Goal: Book appointment/travel/reservation

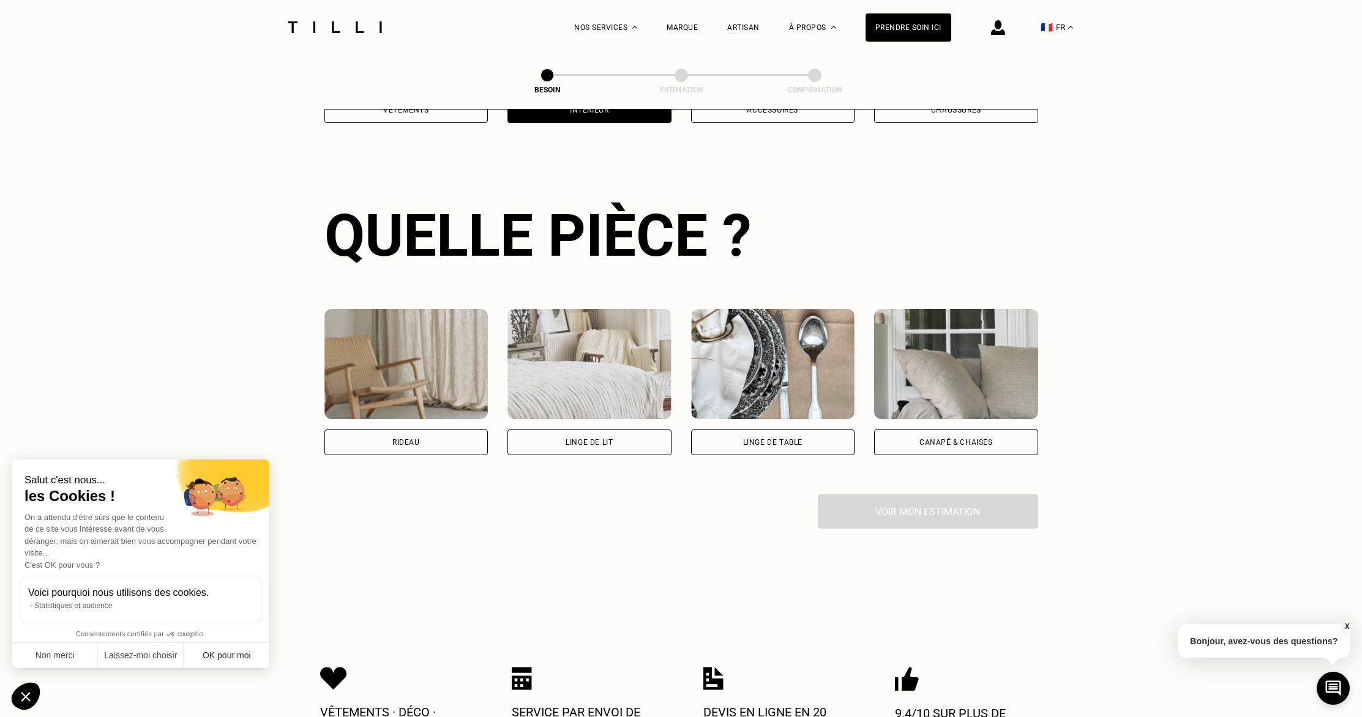
scroll to position [398, 0]
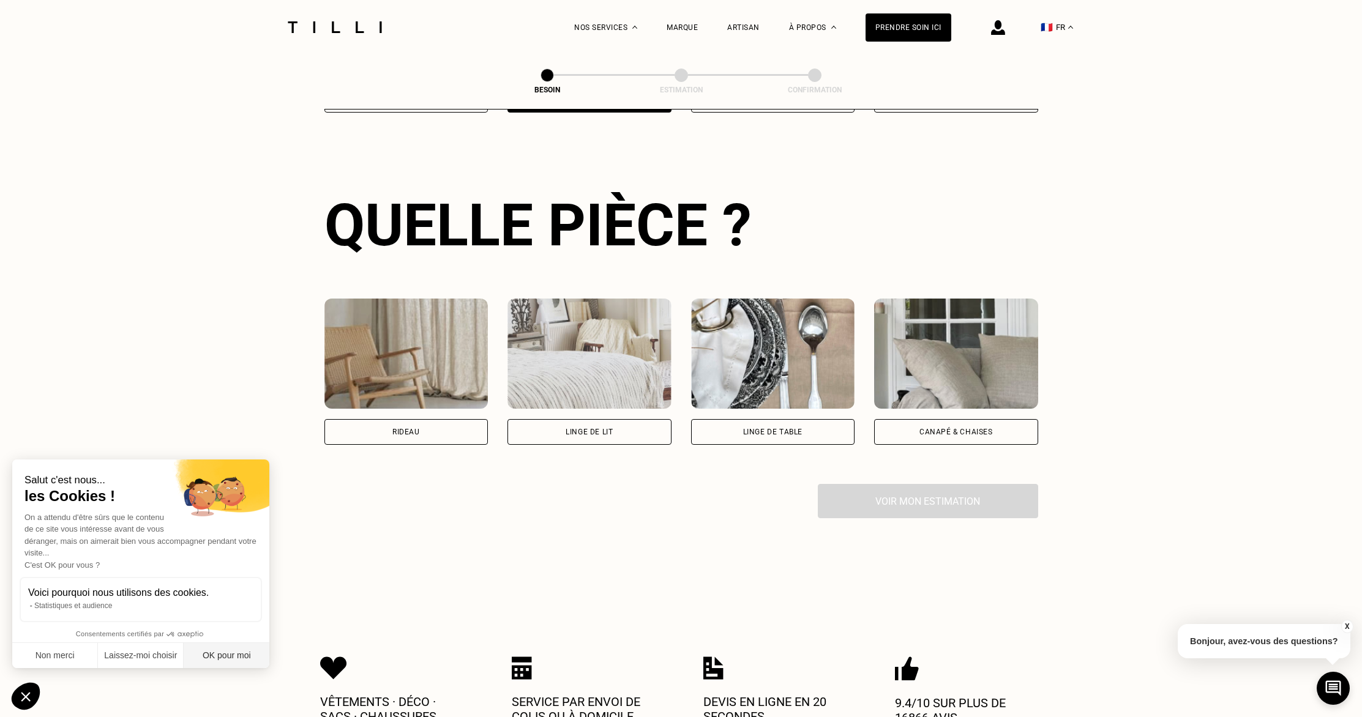
click at [219, 662] on button "OK pour moi" at bounding box center [227, 656] width 86 height 26
checkbox input "true"
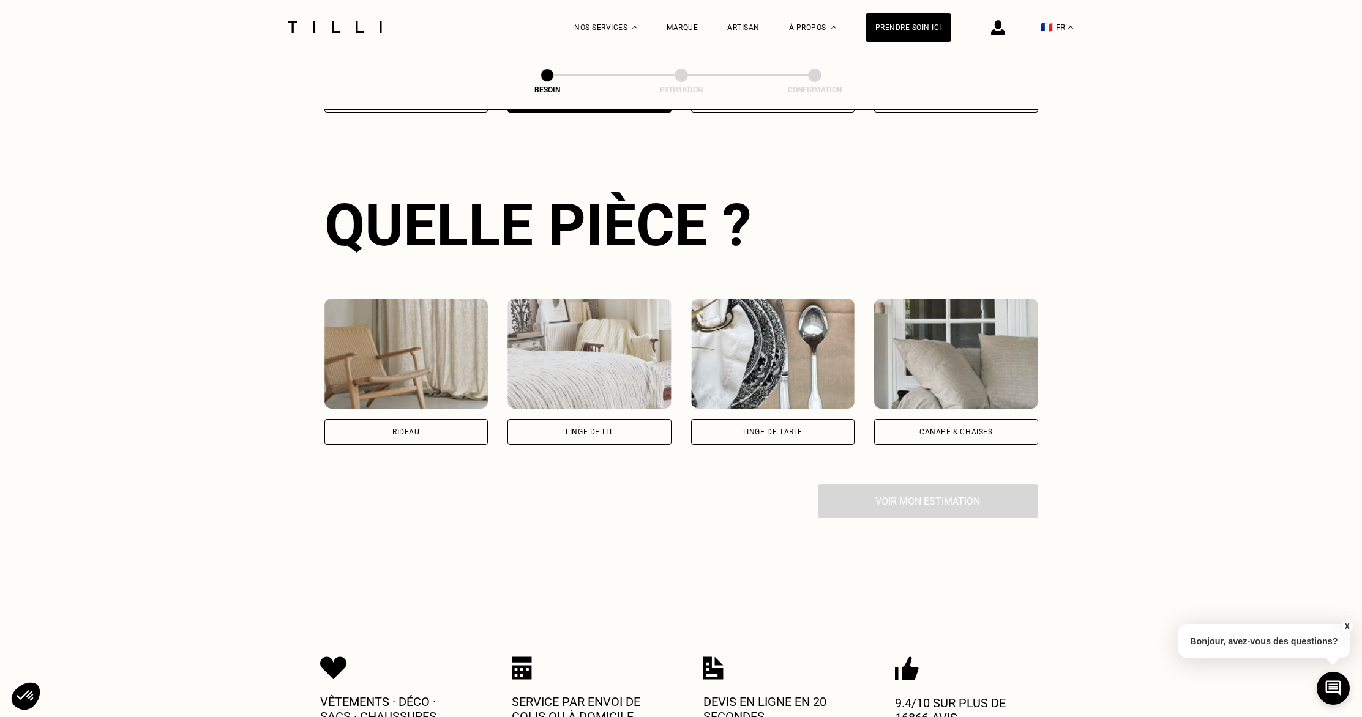
click at [889, 491] on div "Voir mon estimation" at bounding box center [681, 501] width 714 height 34
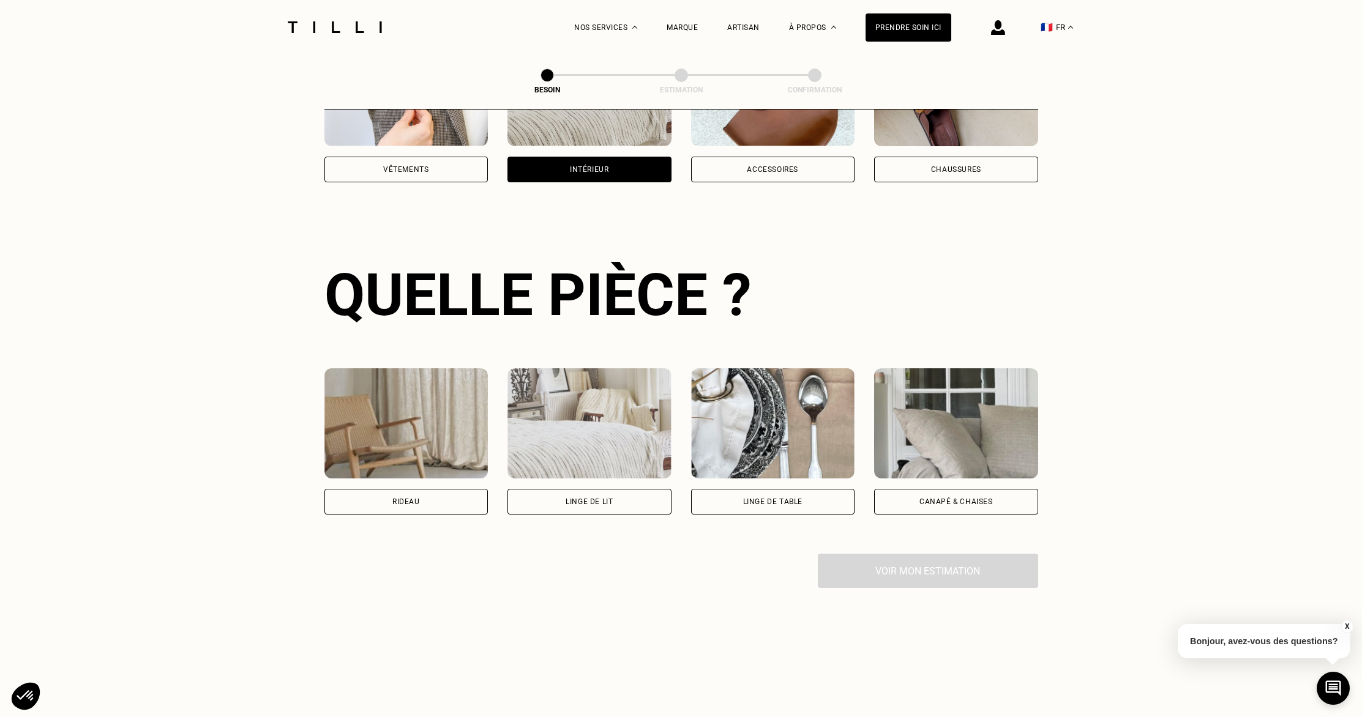
scroll to position [341, 0]
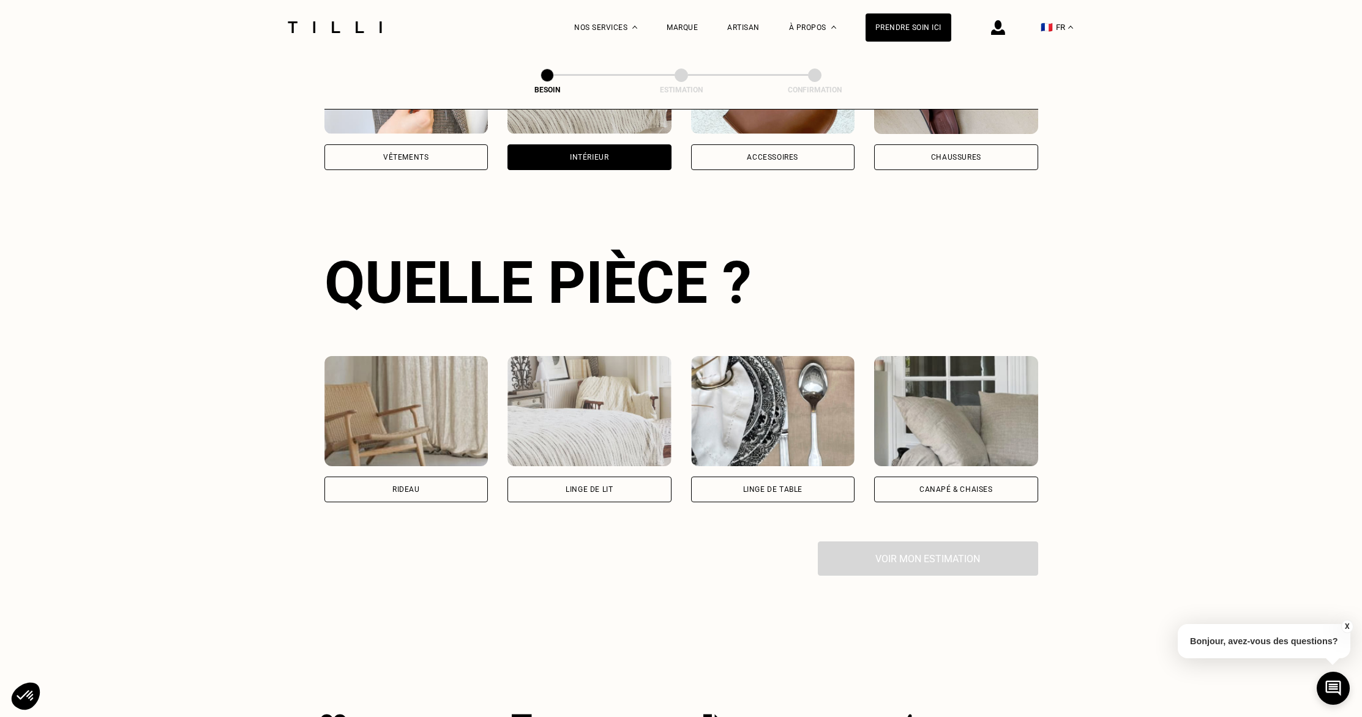
click at [397, 480] on div "Rideau" at bounding box center [406, 490] width 164 height 26
select select "FR"
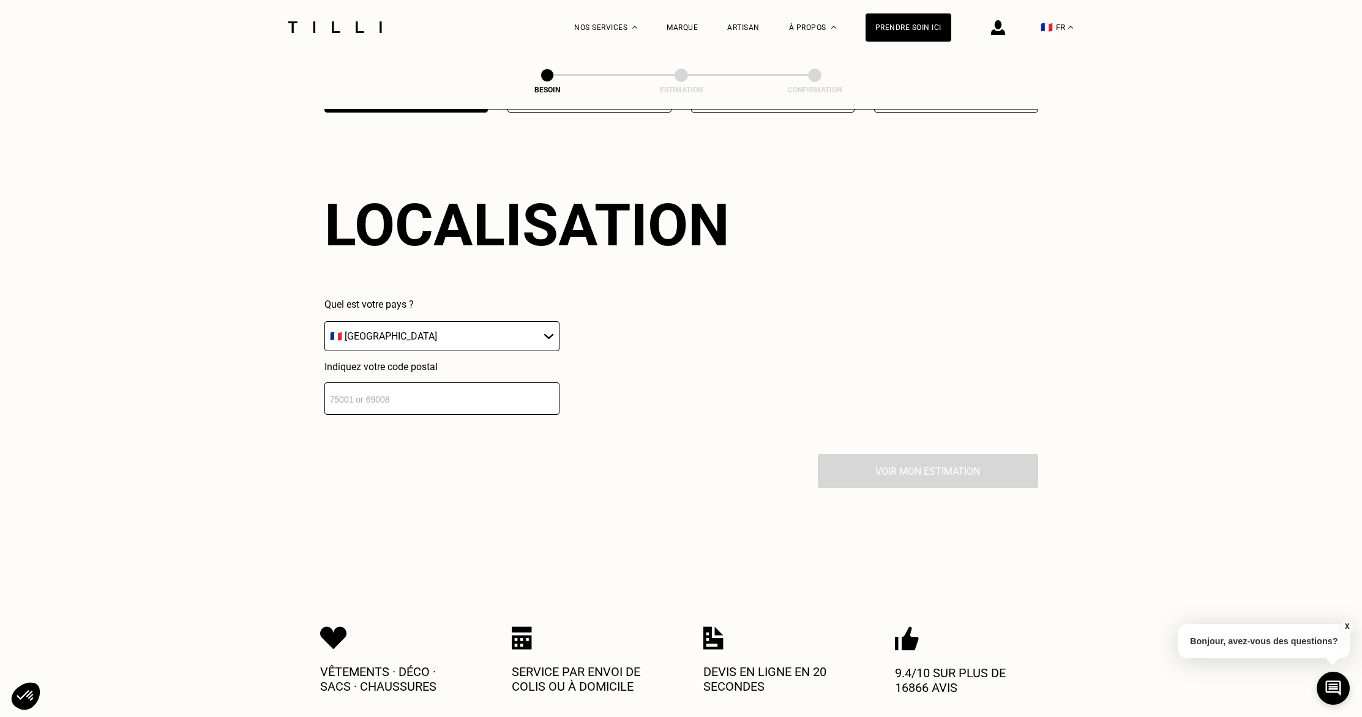
scroll to position [617, 0]
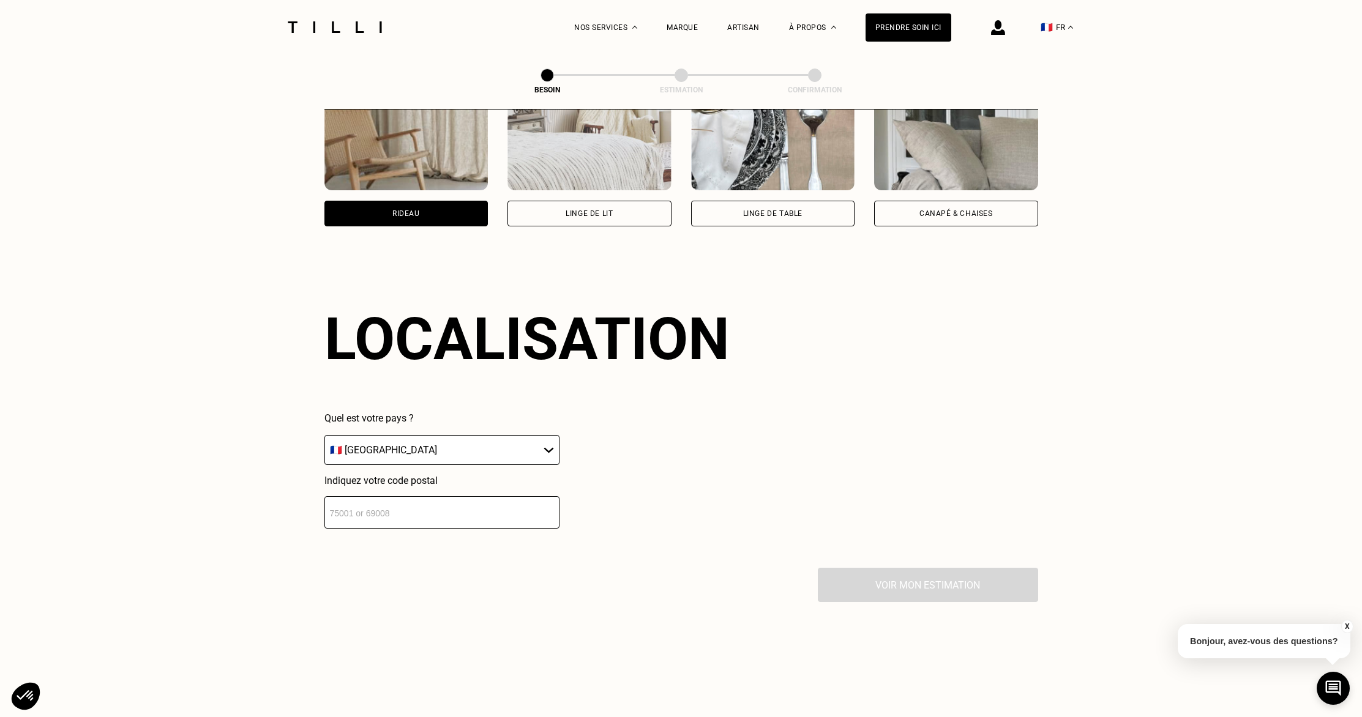
click at [368, 504] on input "number" at bounding box center [441, 512] width 235 height 32
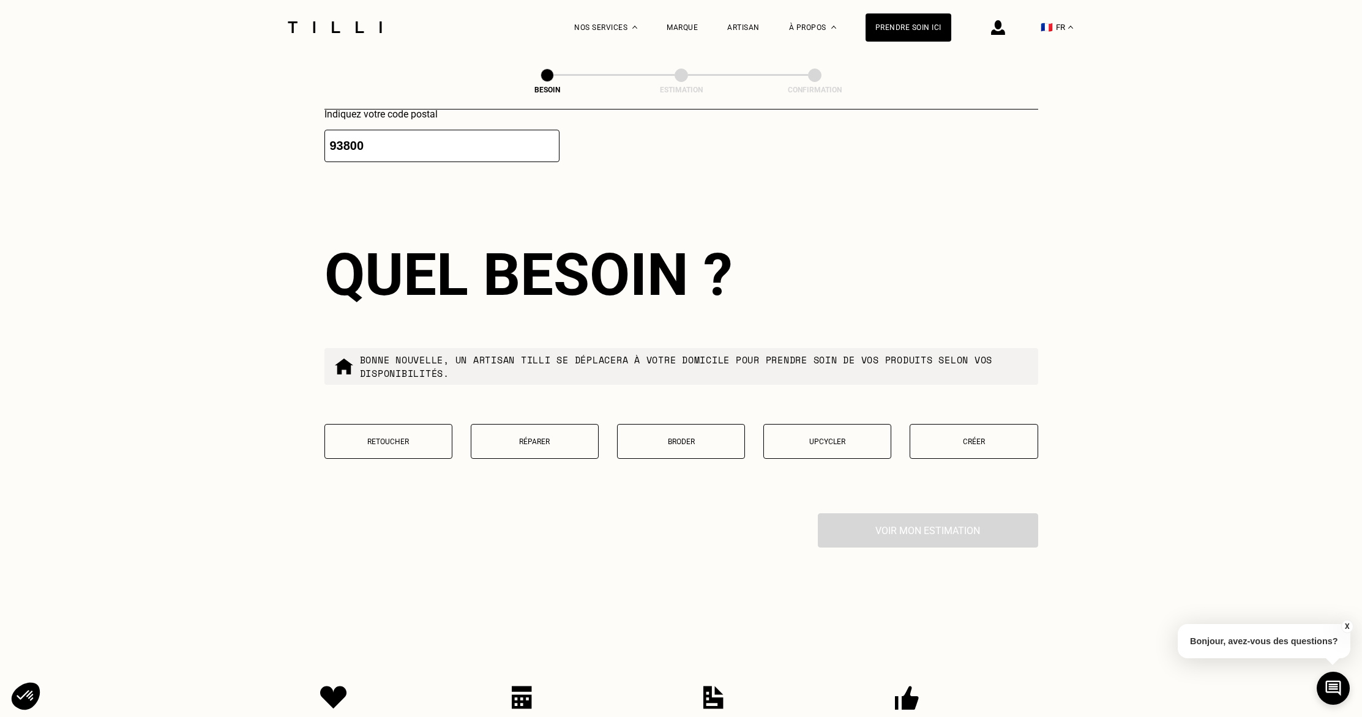
scroll to position [1033, 0]
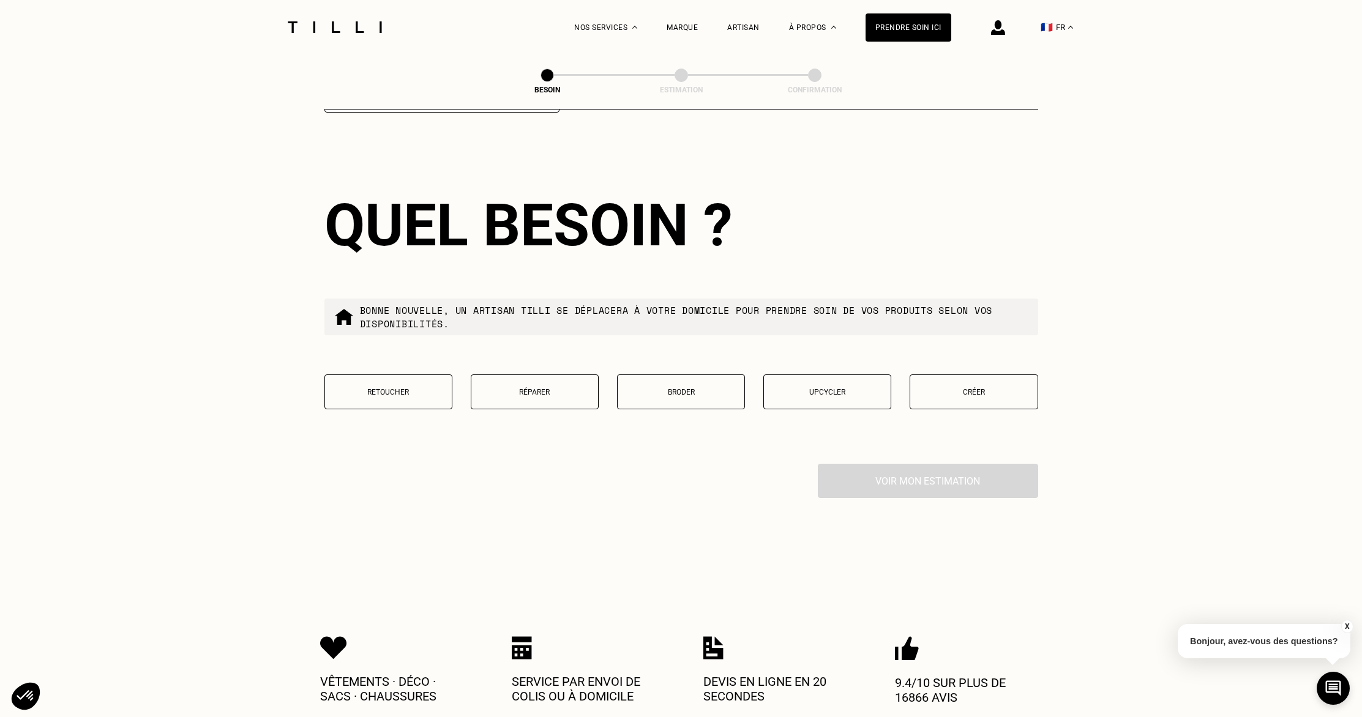
type input "93800"
click at [405, 388] on p "Retoucher" at bounding box center [388, 392] width 114 height 9
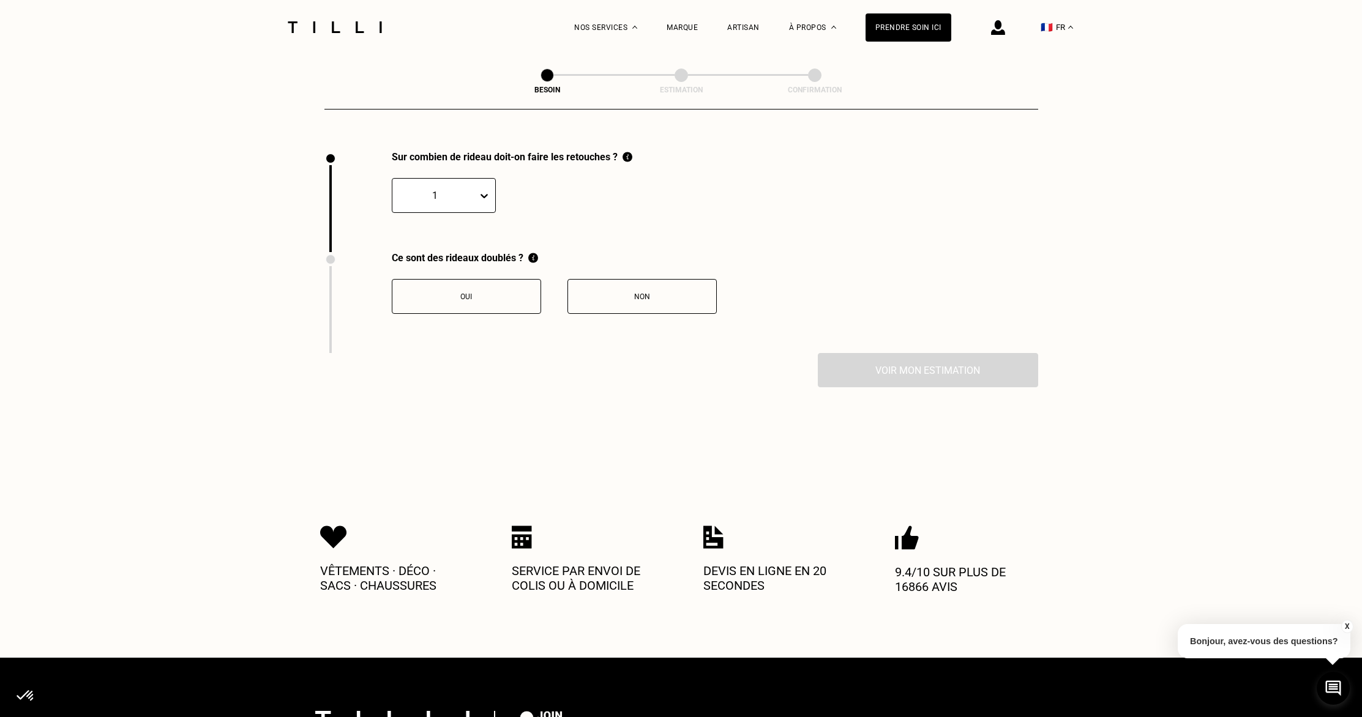
scroll to position [1347, 0]
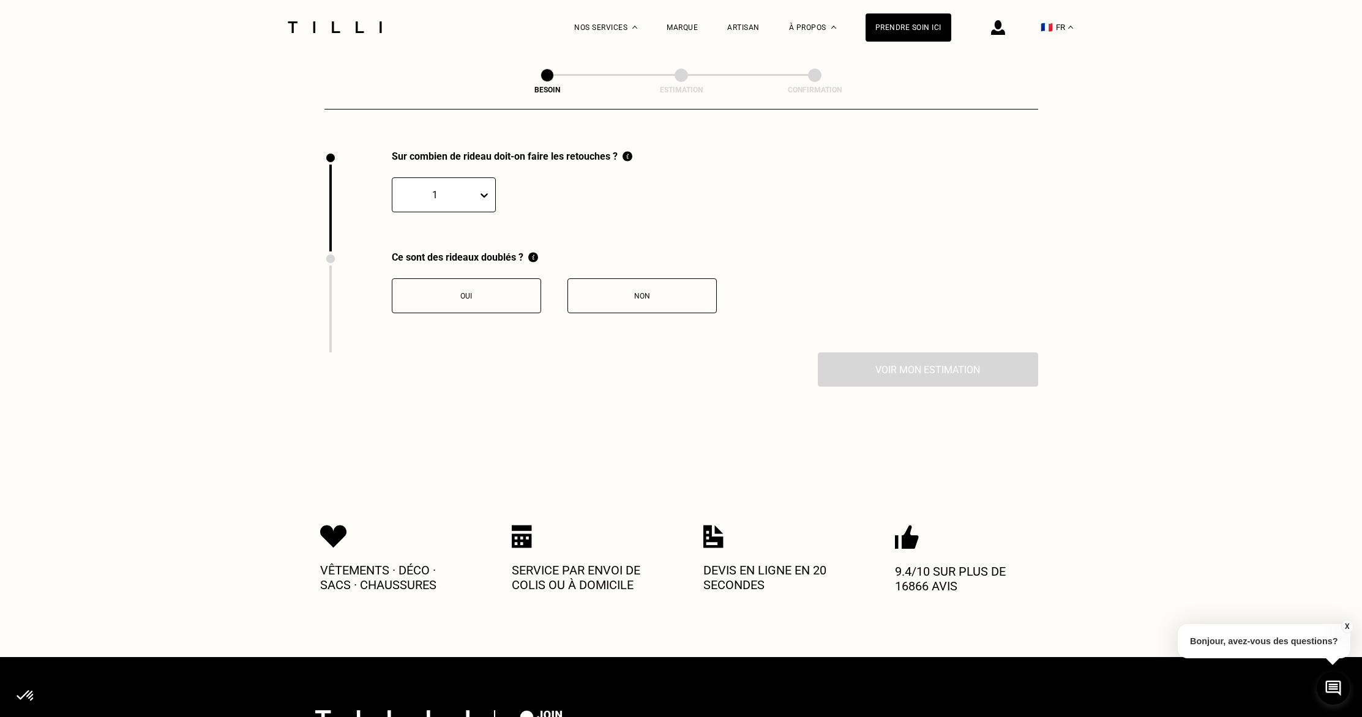
click at [455, 188] on div at bounding box center [434, 195] width 73 height 14
click at [676, 177] on div "Sur combien de rideau doit-on faire les retouches ? 1, 1 of 20. 20 results avai…" at bounding box center [681, 201] width 714 height 101
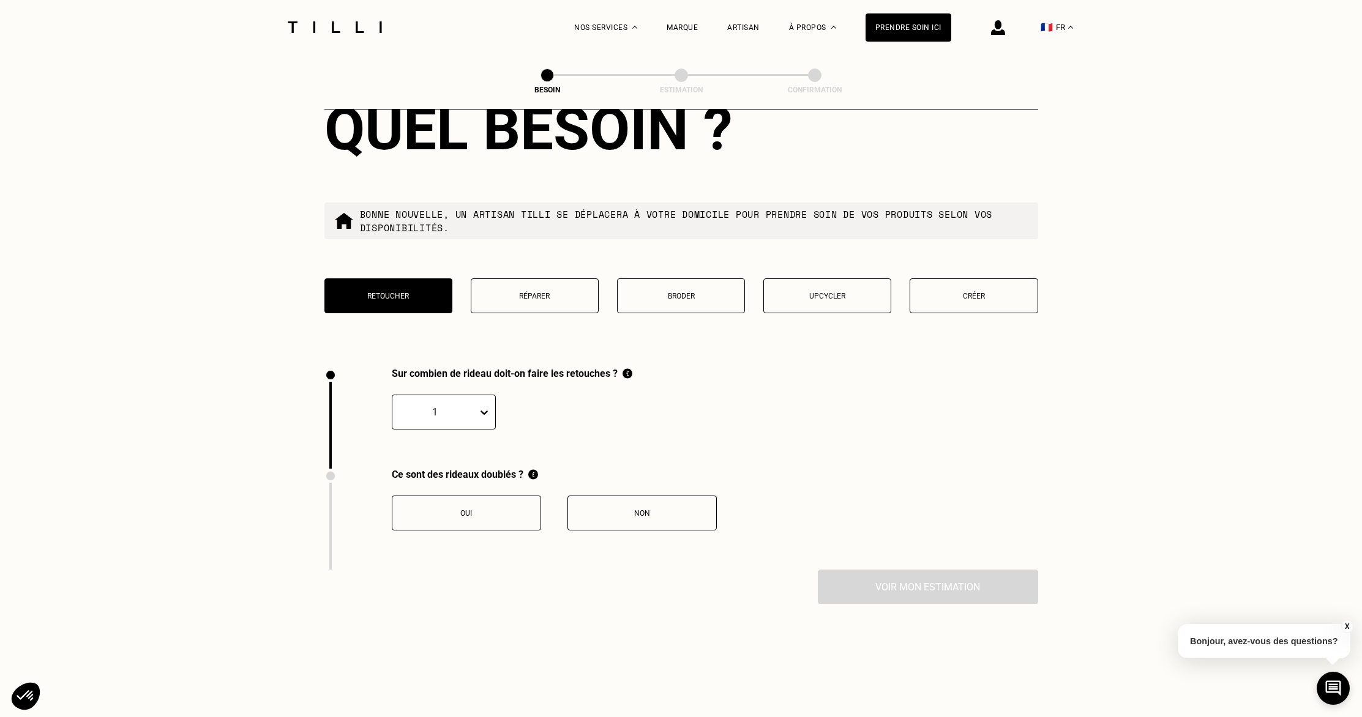
click at [482, 506] on button "Oui" at bounding box center [466, 513] width 149 height 35
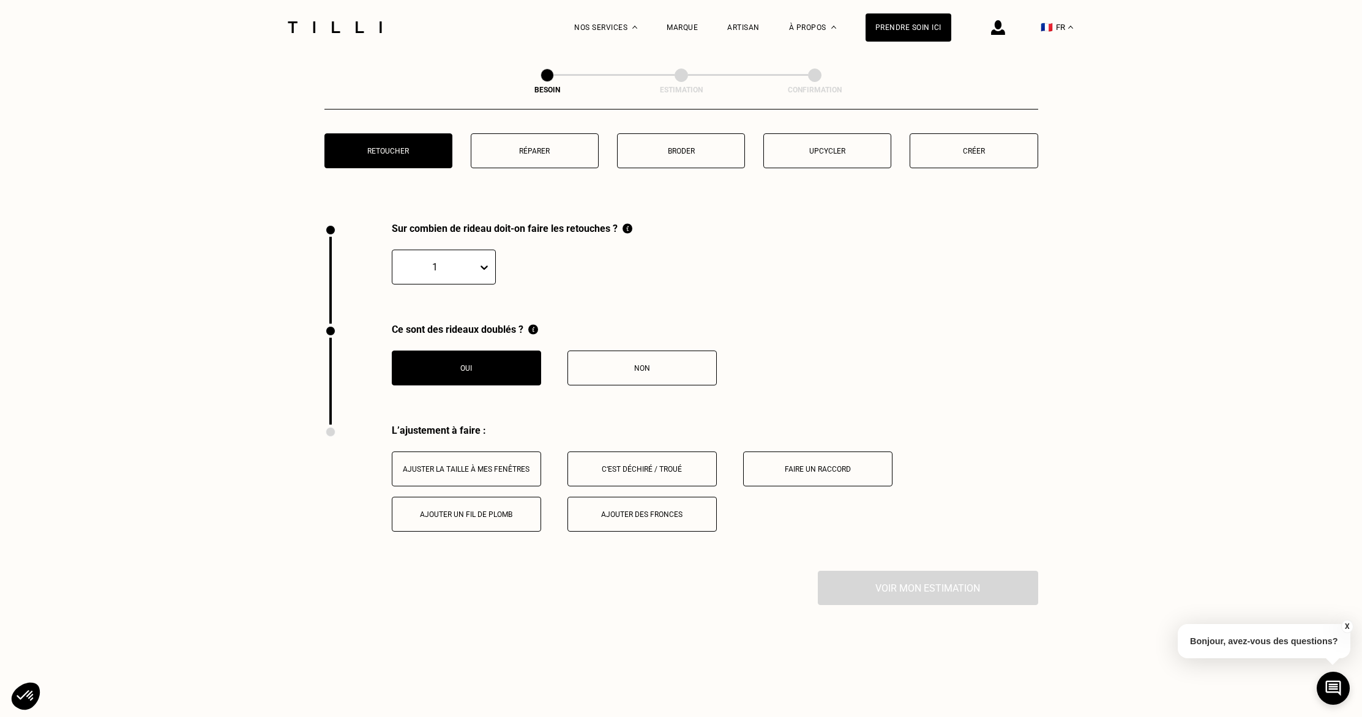
scroll to position [1273, 0]
click at [466, 463] on button "Ajuster la taille à mes fenêtres" at bounding box center [466, 471] width 149 height 35
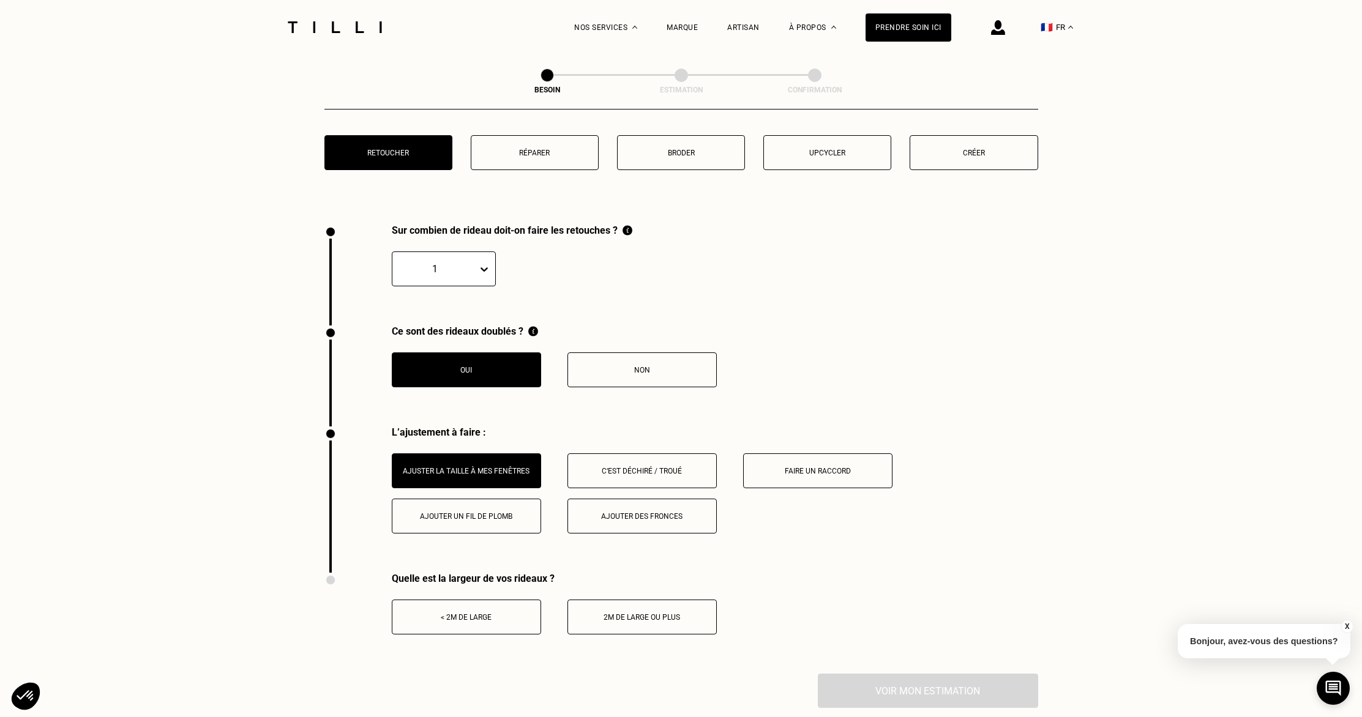
click at [468, 512] on div "Ajouter un fil de plomb" at bounding box center [466, 516] width 136 height 9
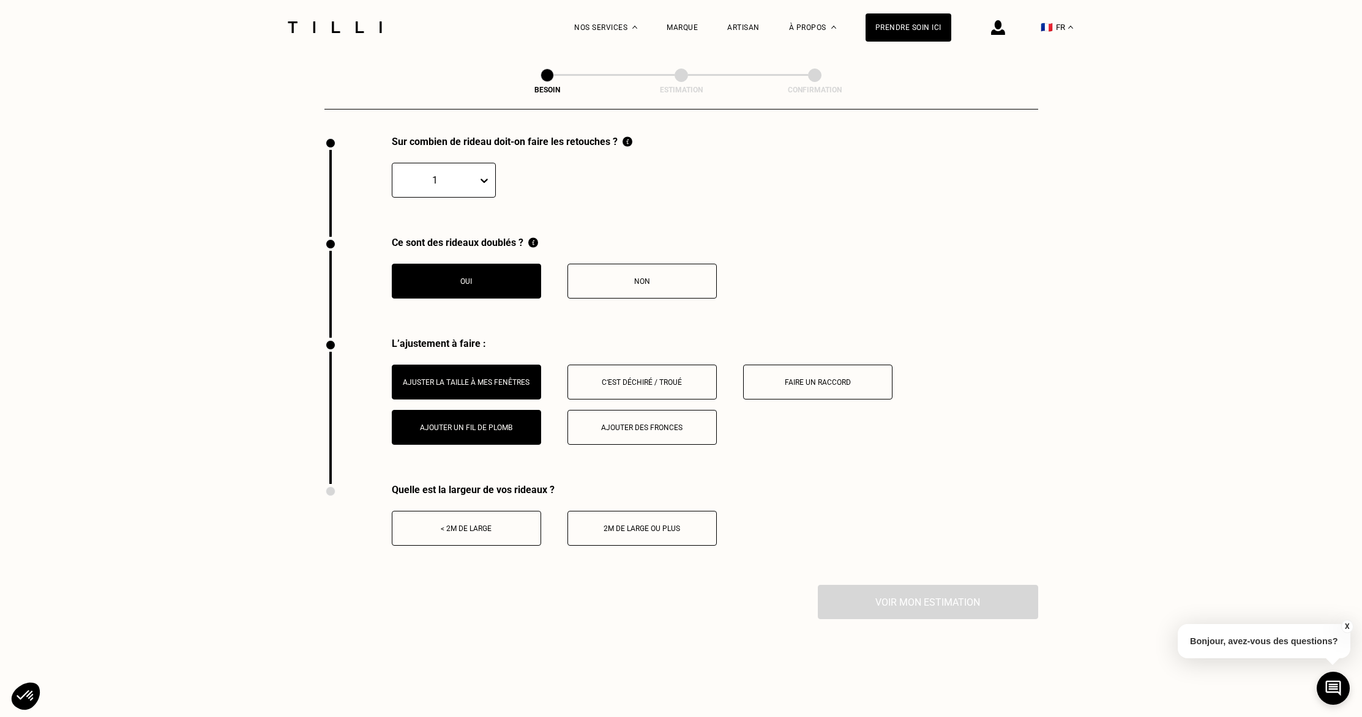
click at [479, 523] on button "< 2m de large" at bounding box center [466, 528] width 149 height 35
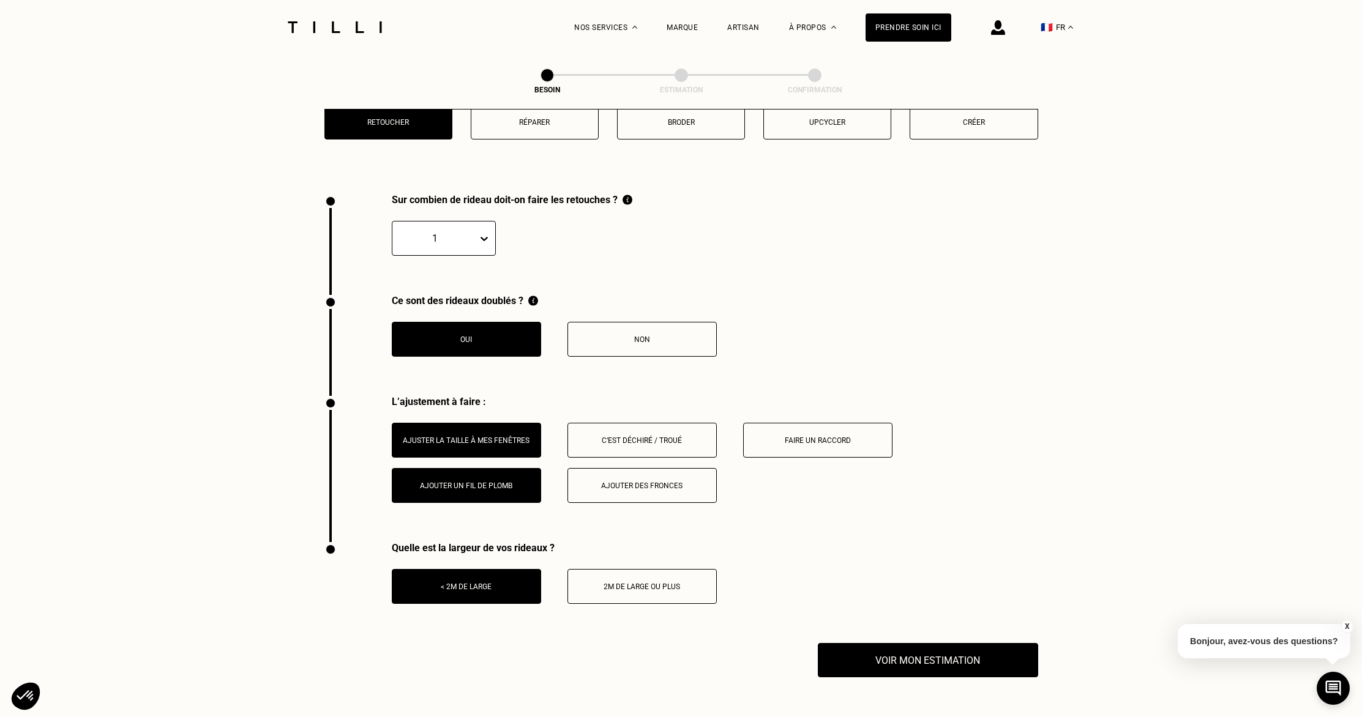
scroll to position [1295, 0]
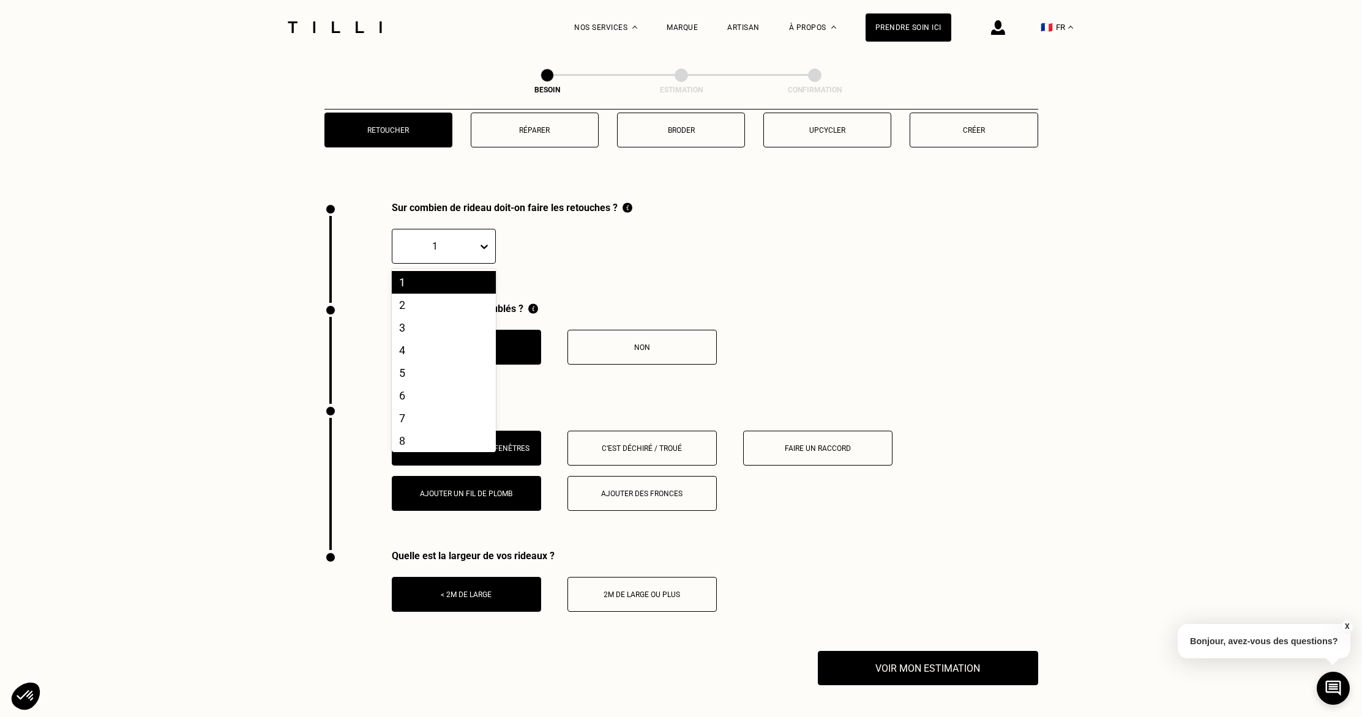
click at [475, 238] on div "1" at bounding box center [434, 246] width 85 height 19
click at [432, 359] on div "17" at bounding box center [444, 370] width 104 height 23
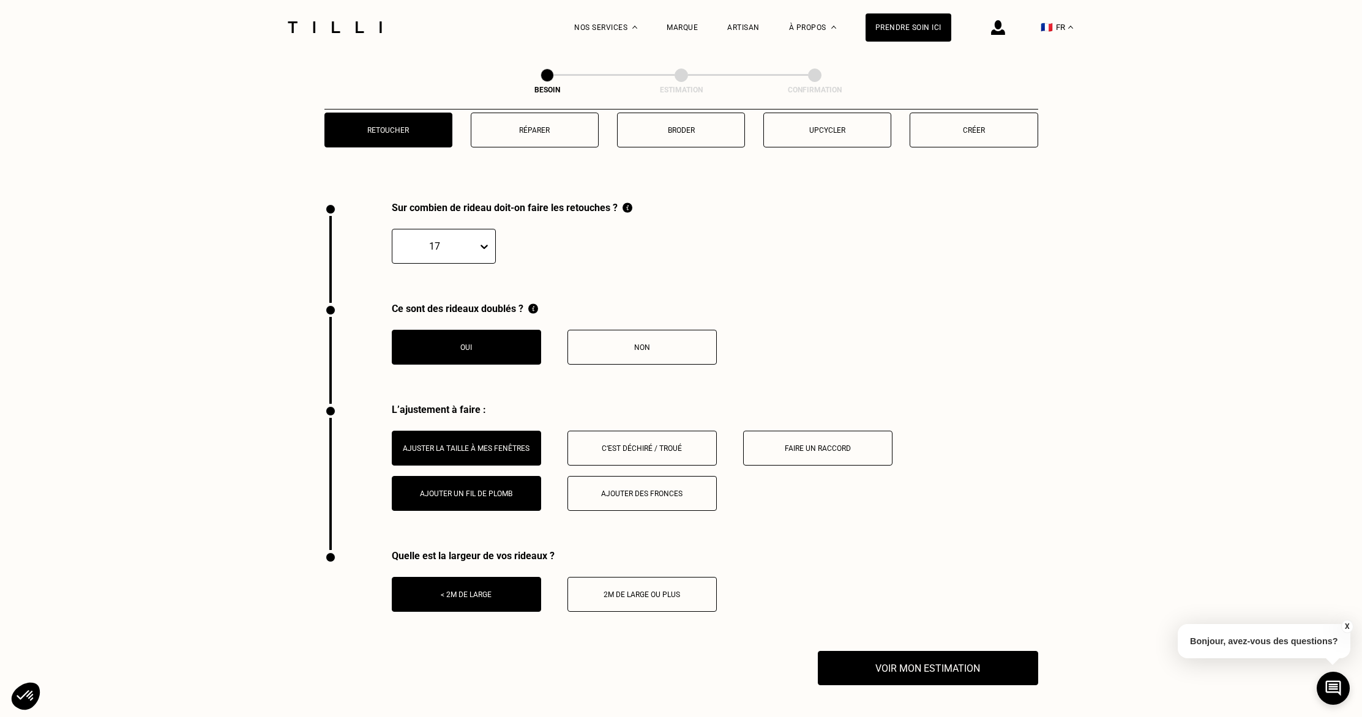
click at [457, 239] on div at bounding box center [434, 246] width 73 height 14
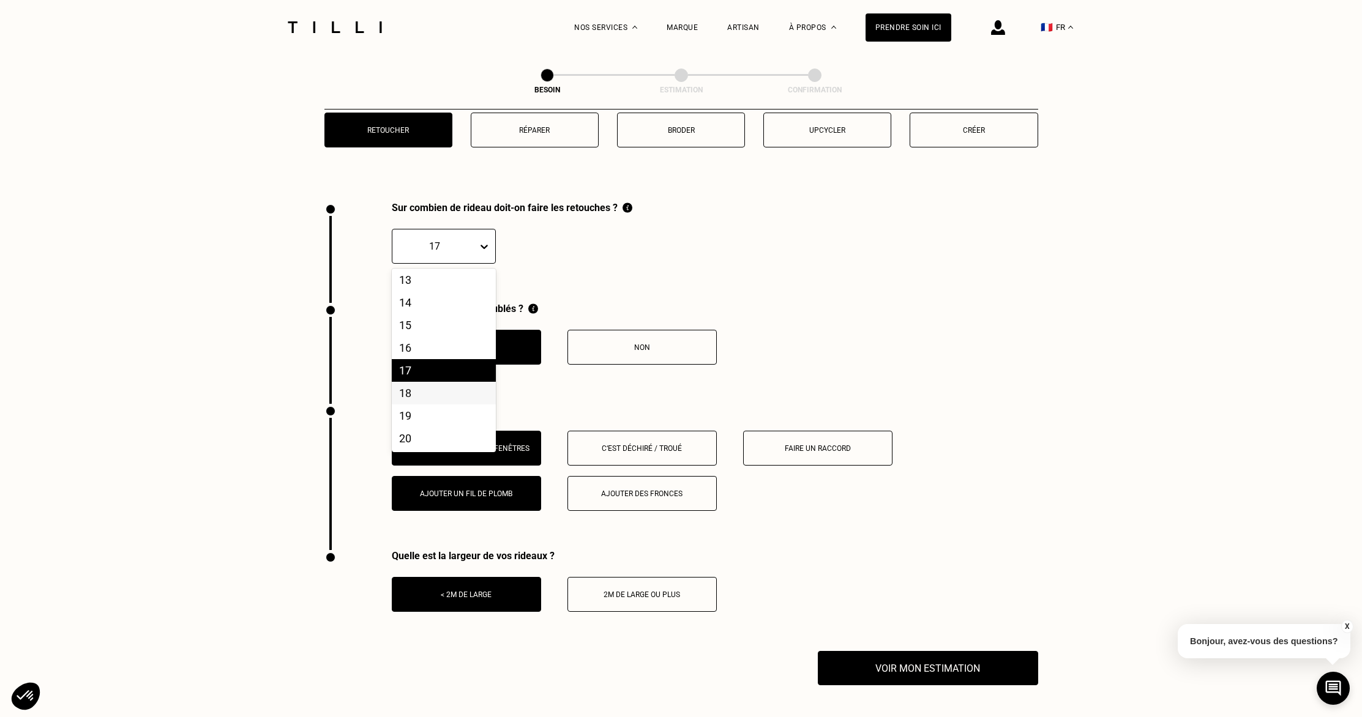
click at [428, 382] on div "18" at bounding box center [444, 393] width 104 height 23
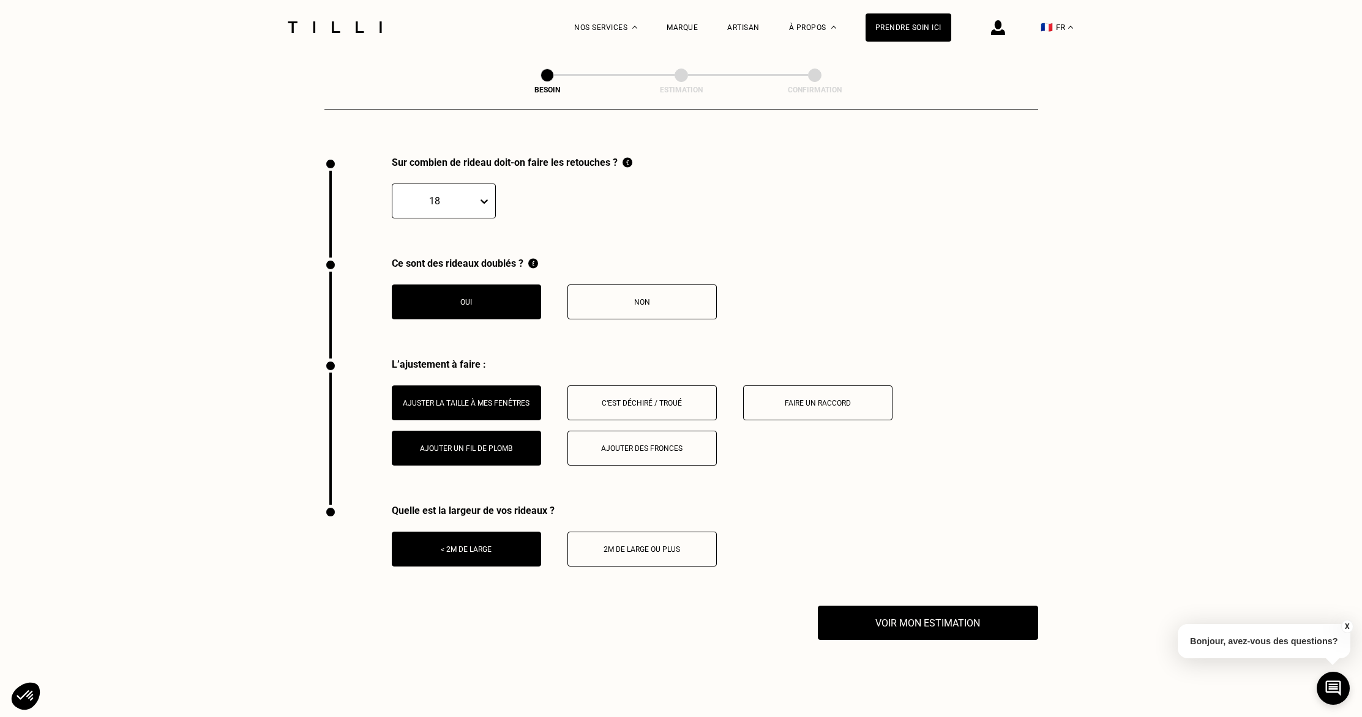
scroll to position [1340, 0]
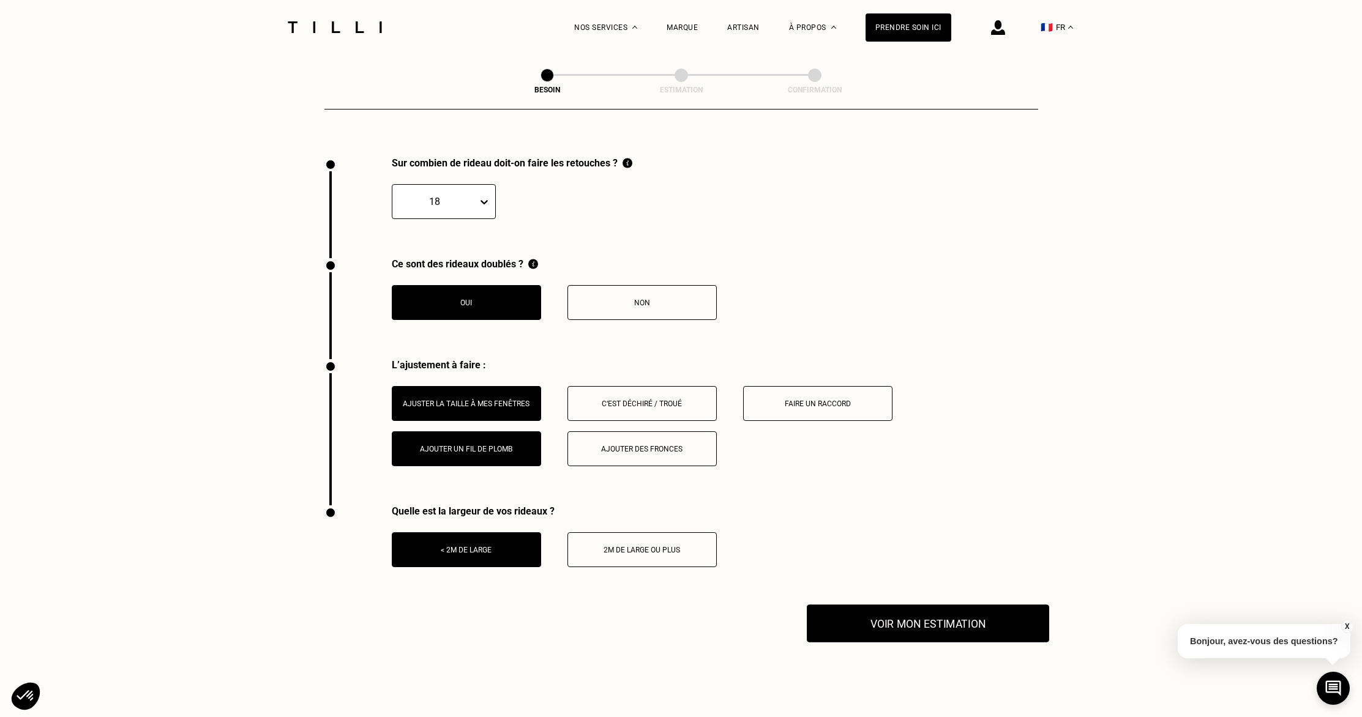
click at [889, 610] on button "Voir mon estimation" at bounding box center [928, 624] width 242 height 38
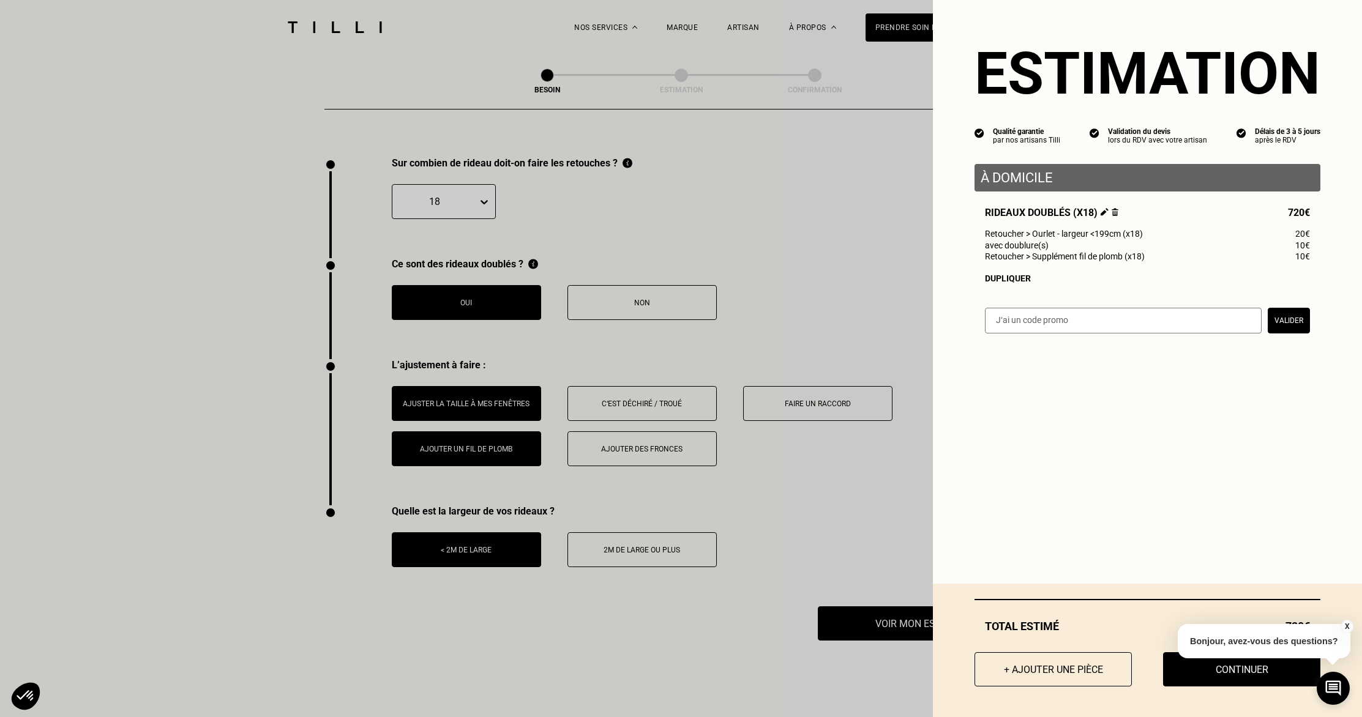
click at [1347, 627] on button "X" at bounding box center [1346, 626] width 12 height 13
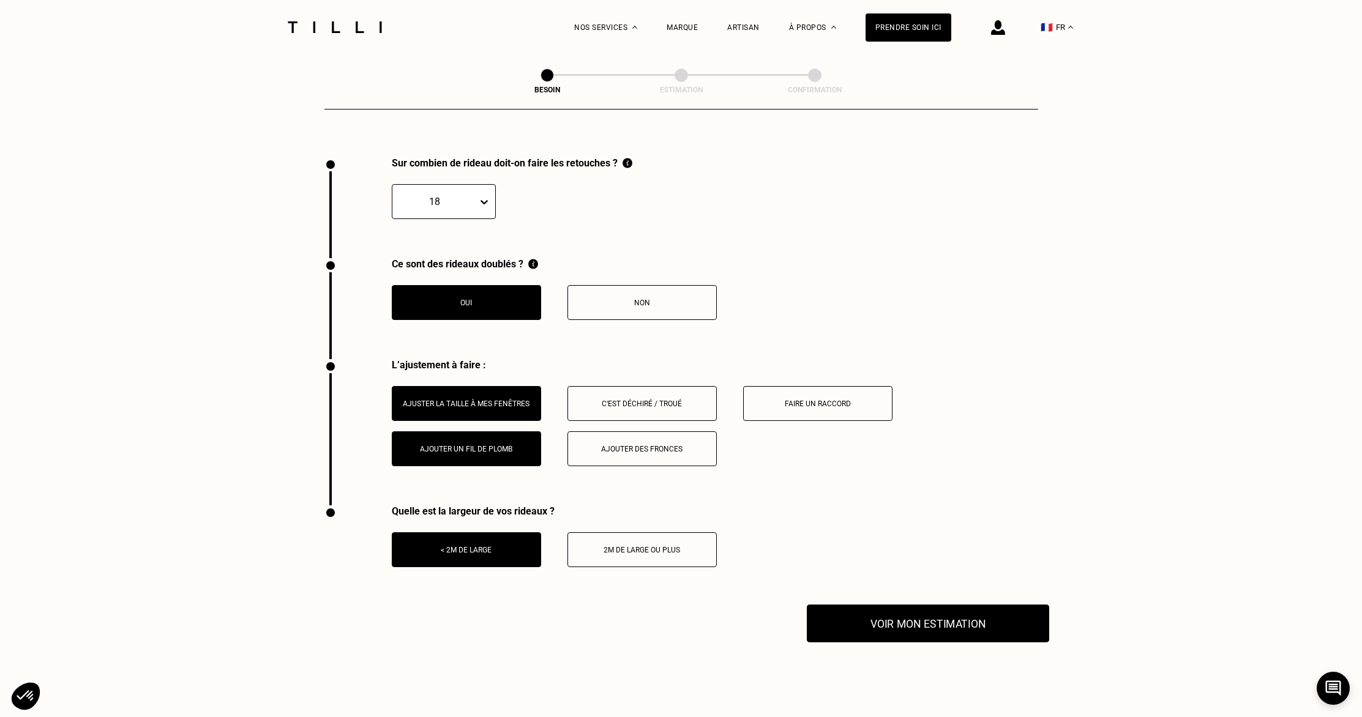
click at [976, 606] on button "Voir mon estimation" at bounding box center [928, 624] width 242 height 38
click at [670, 299] on div "Non" at bounding box center [642, 303] width 136 height 9
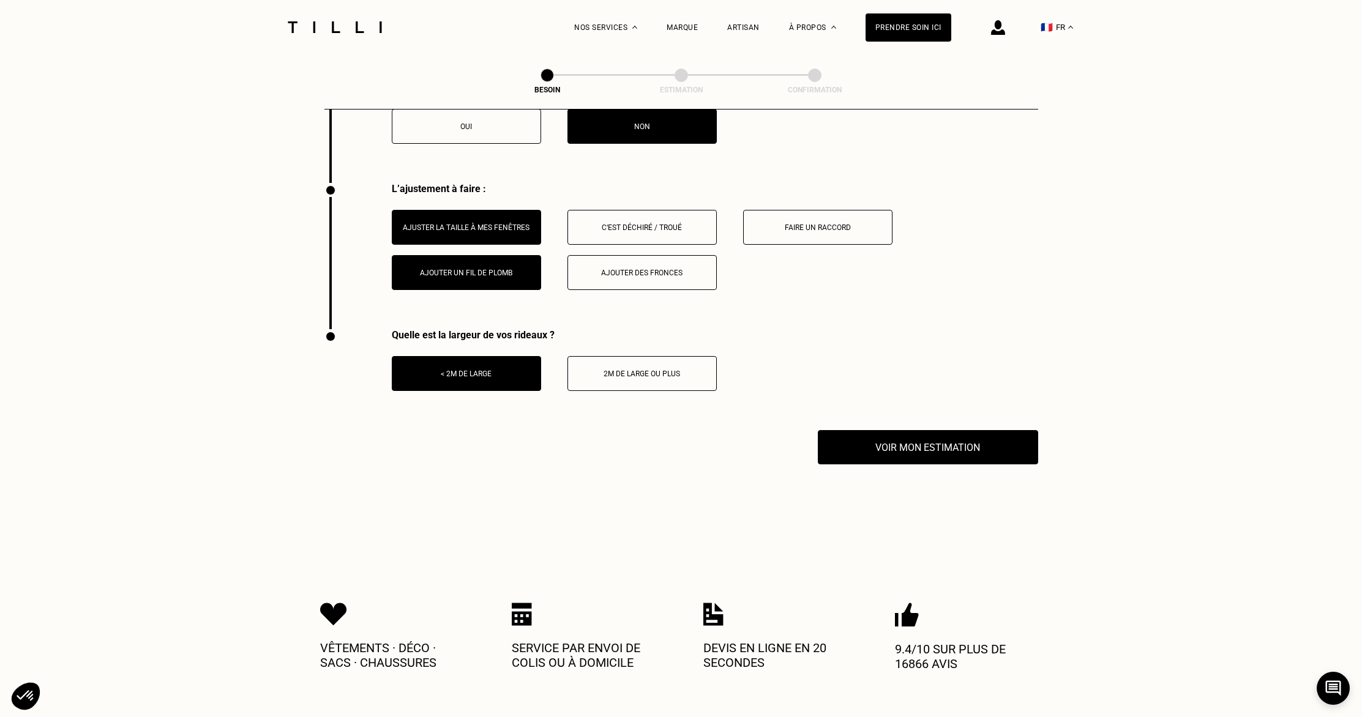
scroll to position [1549, 0]
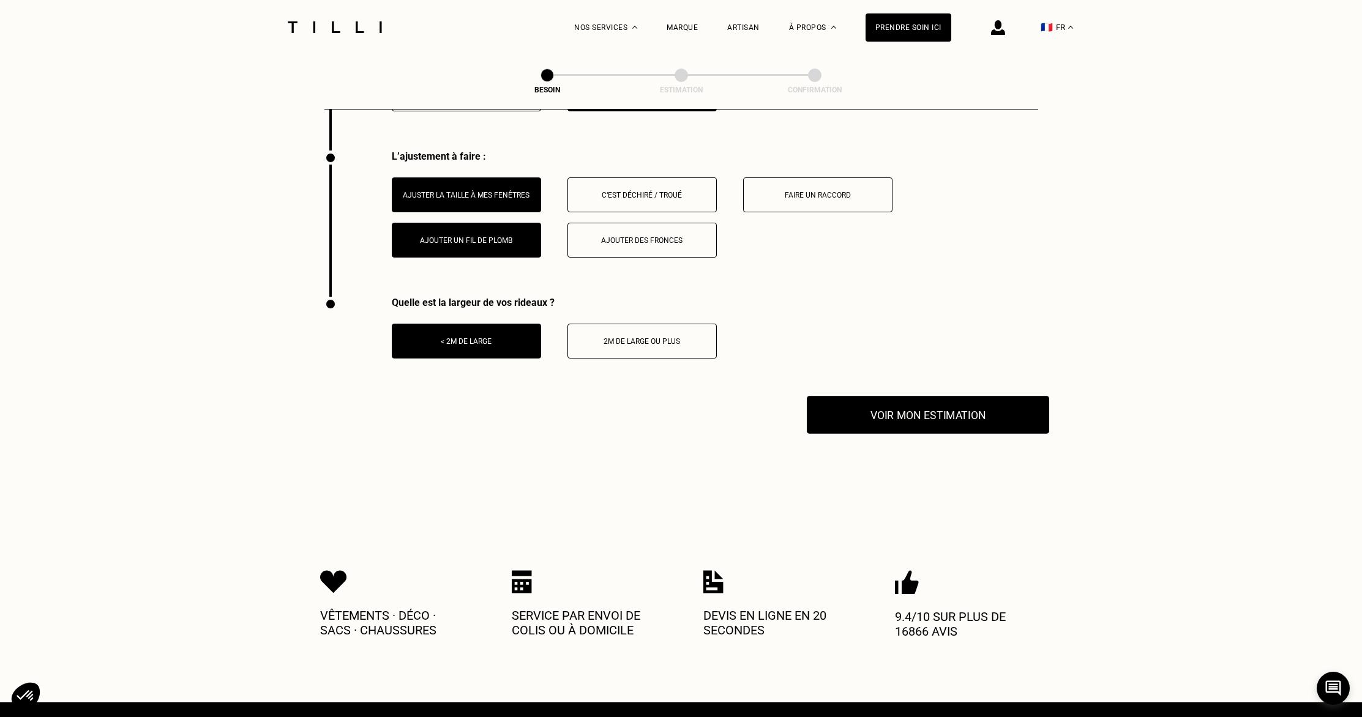
click at [910, 400] on button "Voir mon estimation" at bounding box center [928, 415] width 242 height 38
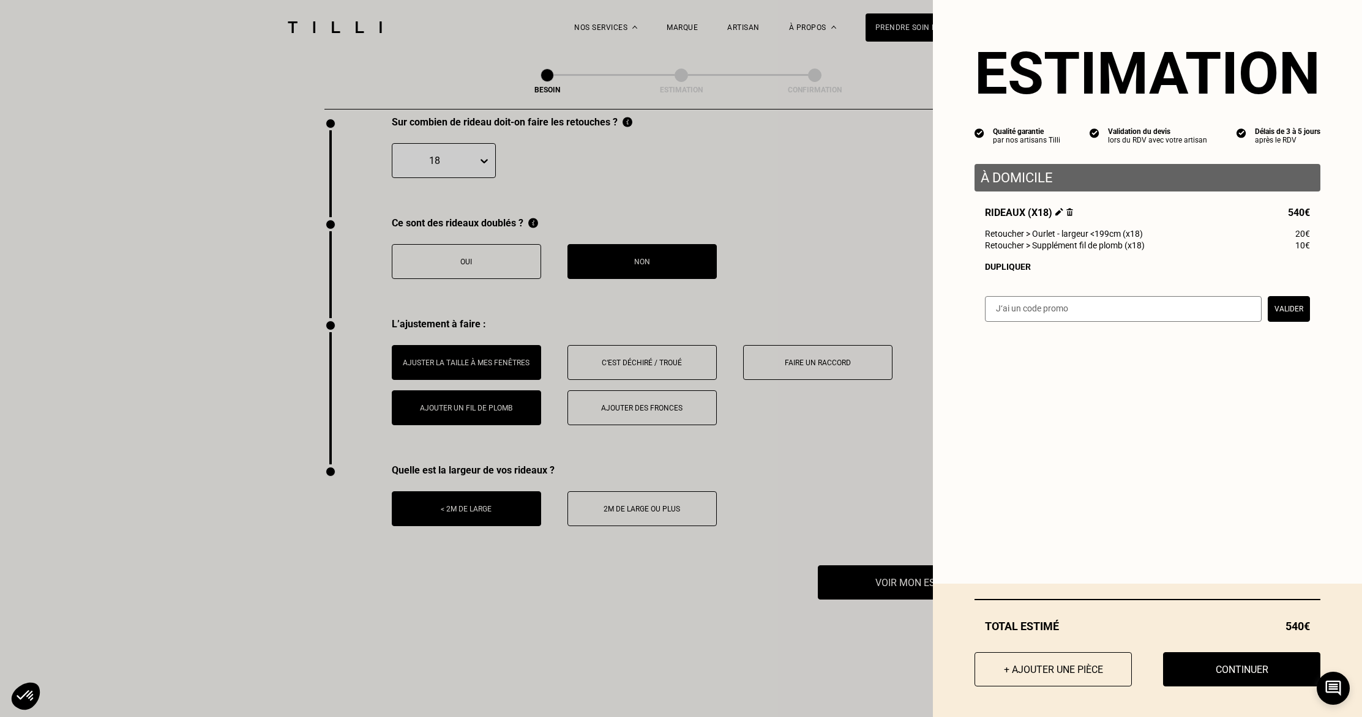
scroll to position [1356, 0]
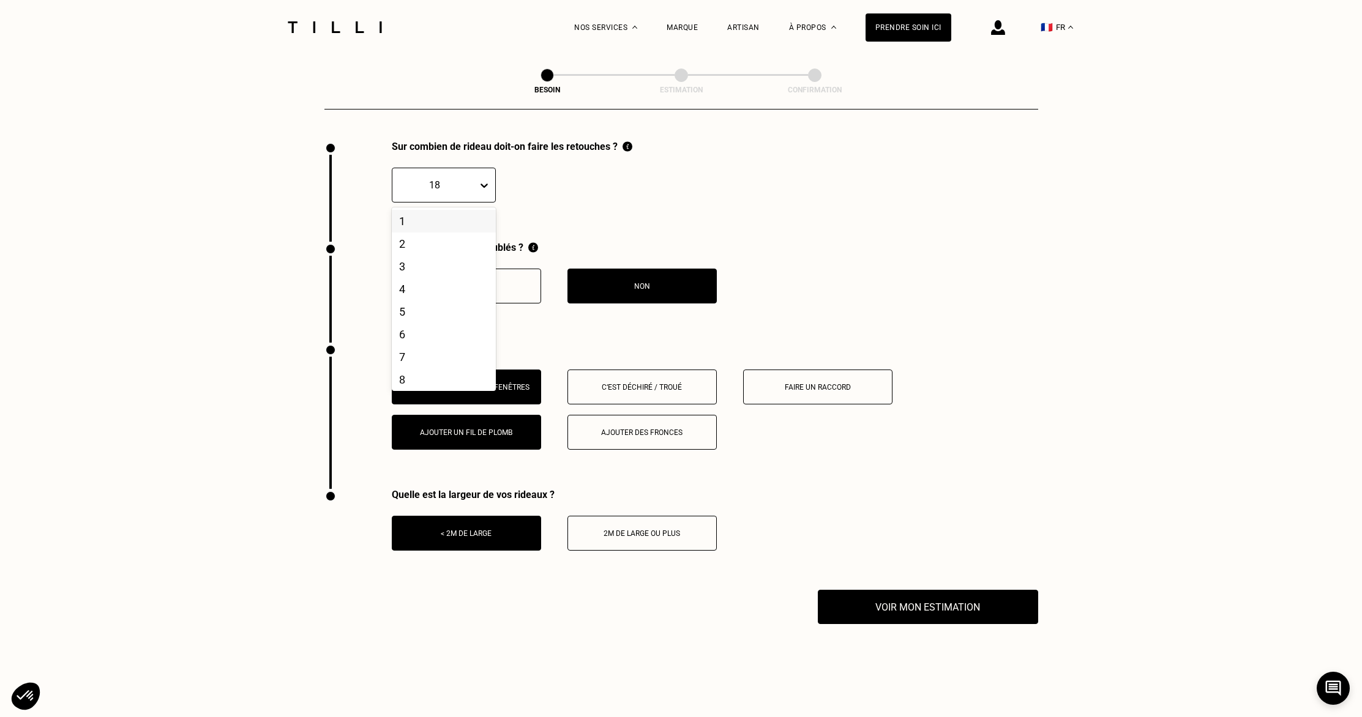
click at [443, 181] on div "18" at bounding box center [444, 185] width 104 height 35
click at [427, 319] on div "14" at bounding box center [444, 330] width 104 height 23
click at [474, 428] on div "Ajouter un fil de plomb" at bounding box center [466, 432] width 136 height 9
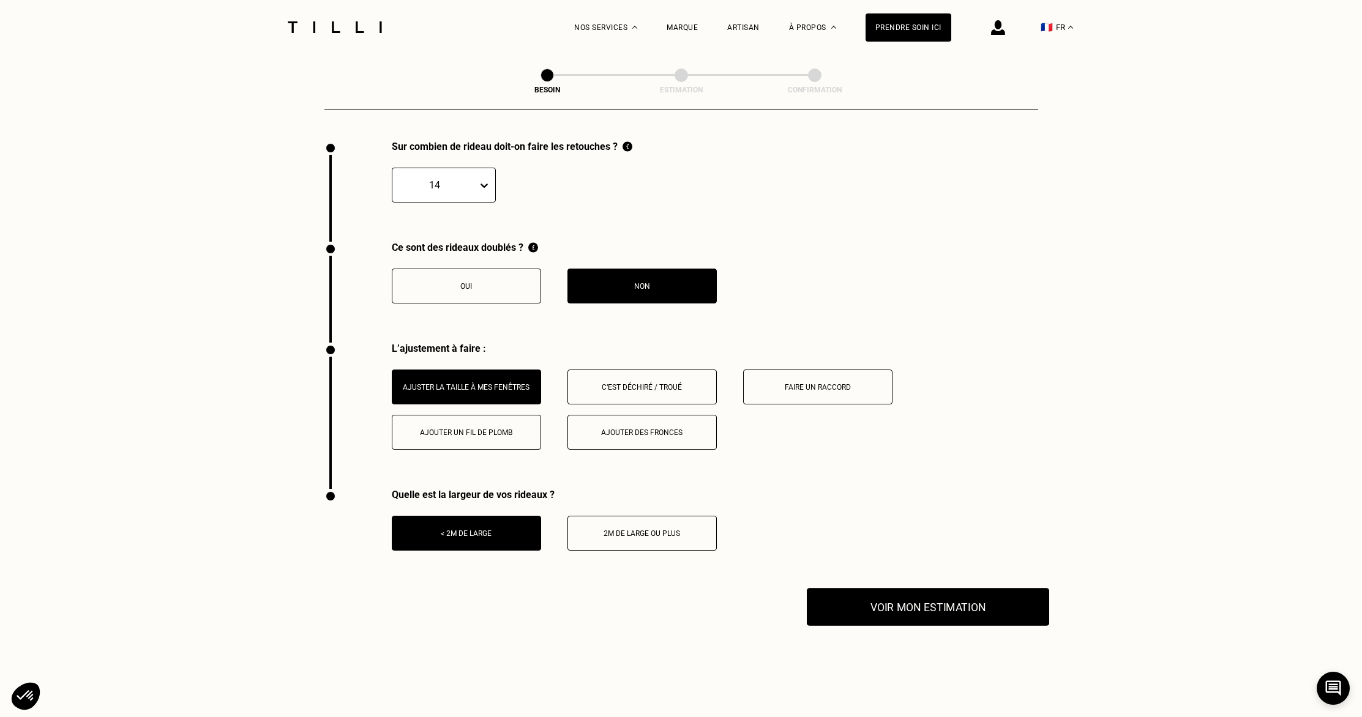
click at [895, 602] on button "Voir mon estimation" at bounding box center [928, 607] width 242 height 38
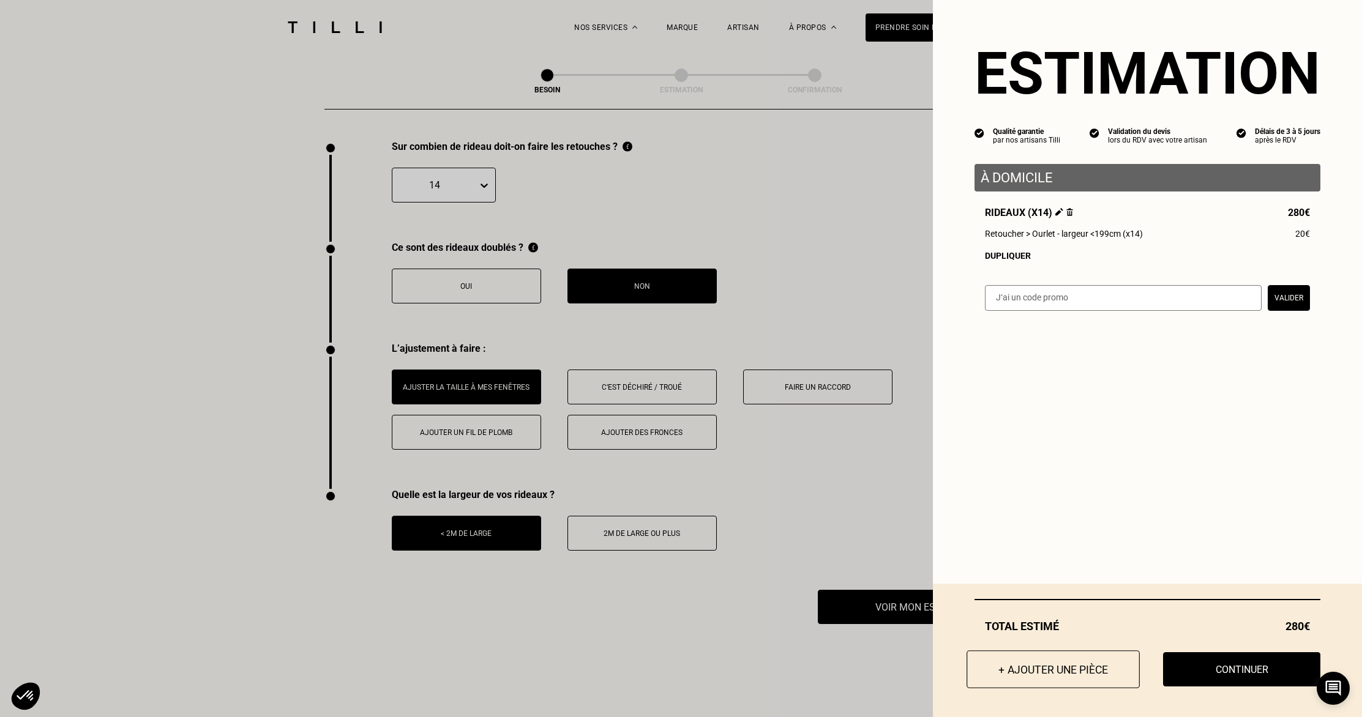
click at [1075, 668] on button "+ Ajouter une pièce" at bounding box center [1052, 670] width 173 height 38
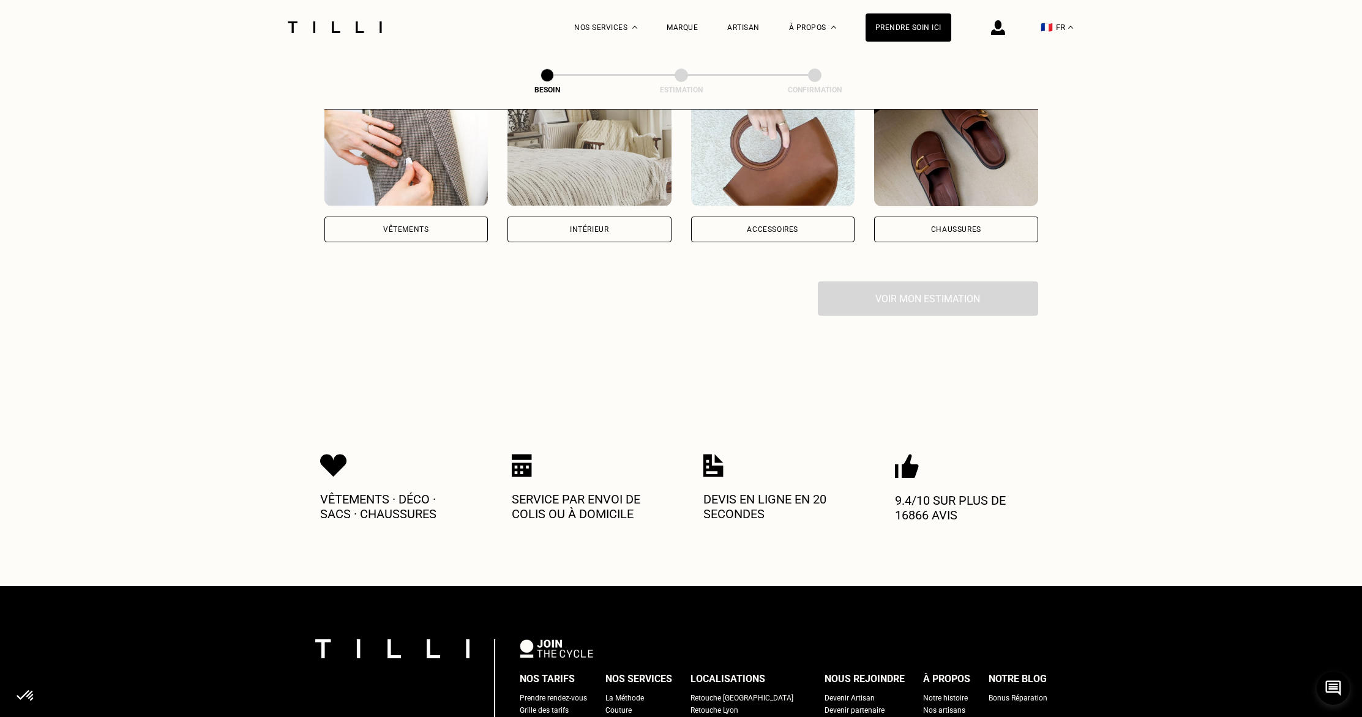
scroll to position [107, 0]
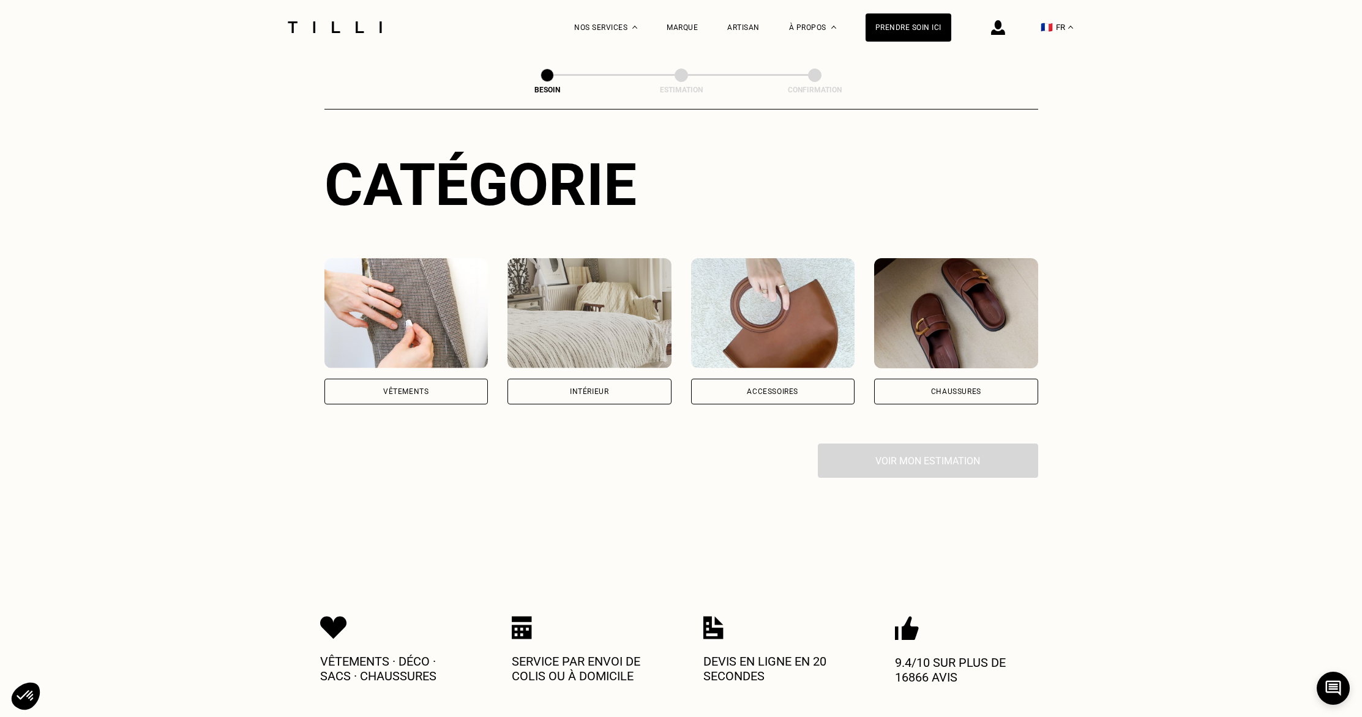
click at [559, 389] on div "Intérieur" at bounding box center [589, 392] width 164 height 26
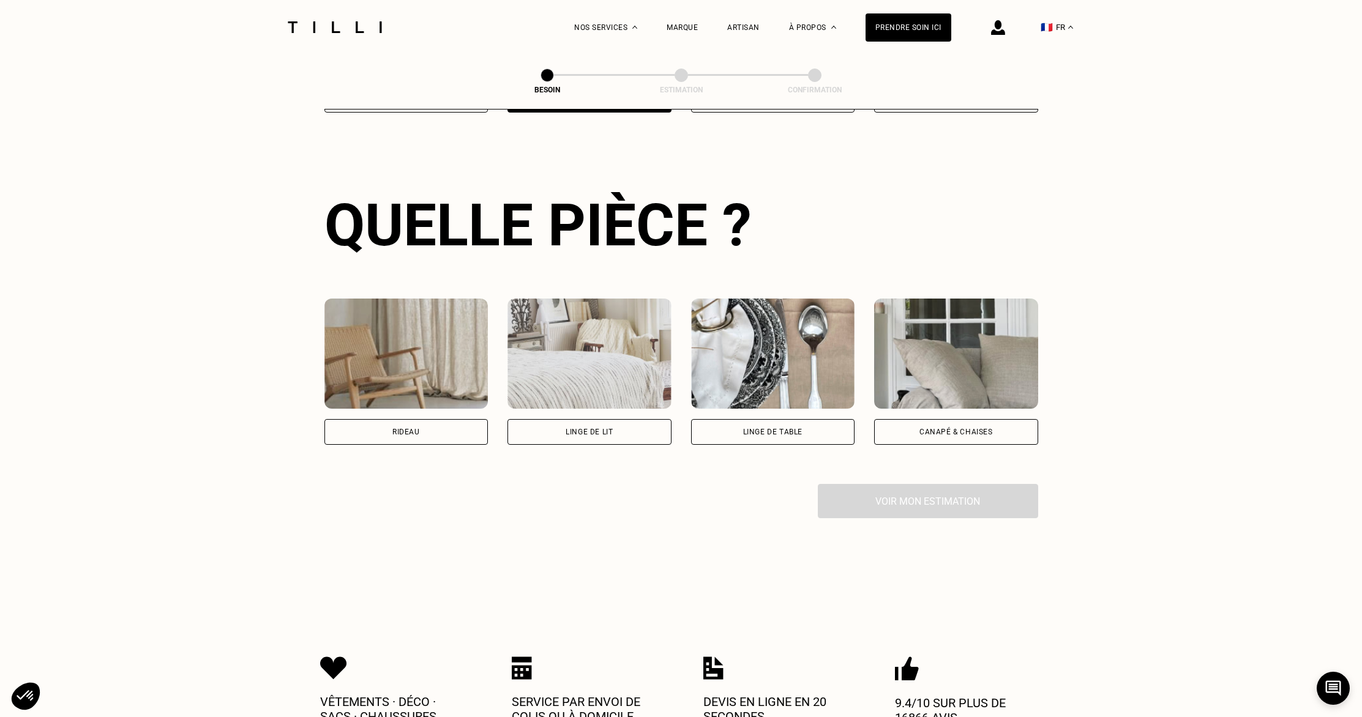
click at [411, 419] on div "Rideau" at bounding box center [406, 432] width 164 height 26
select select "FR"
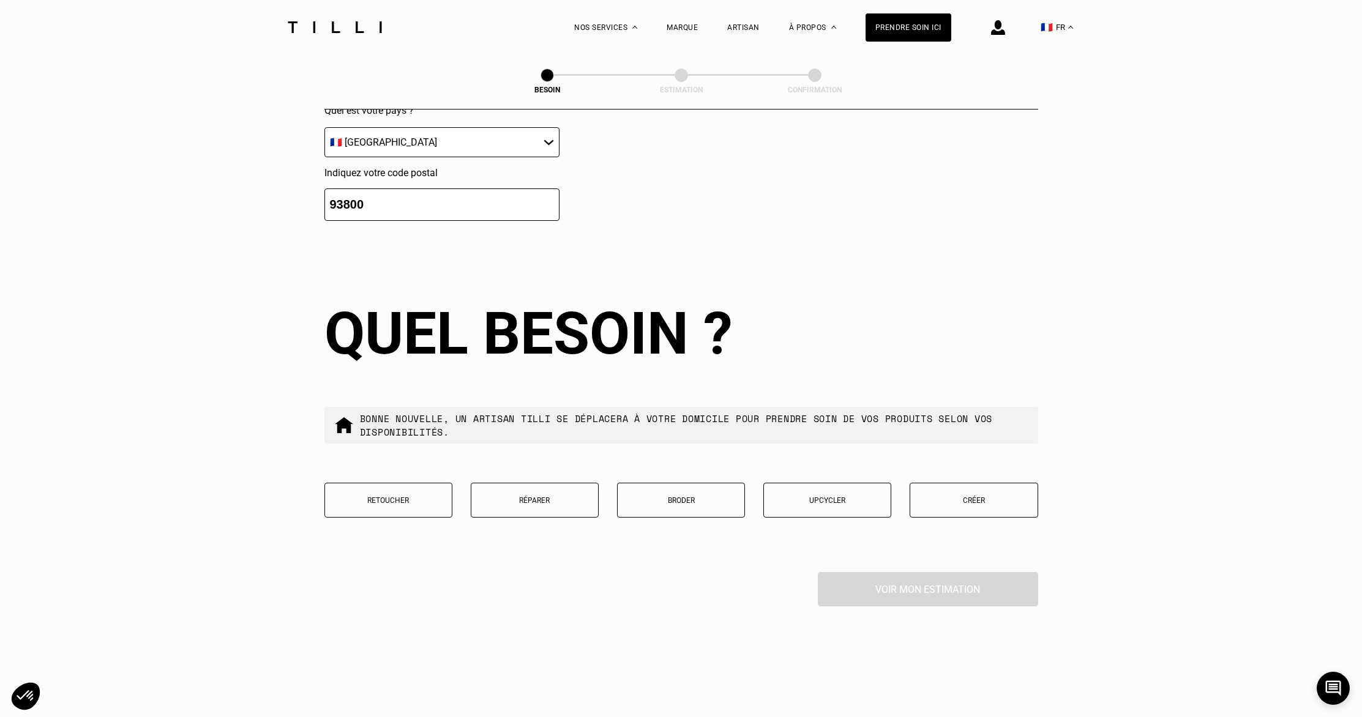
scroll to position [1105, 0]
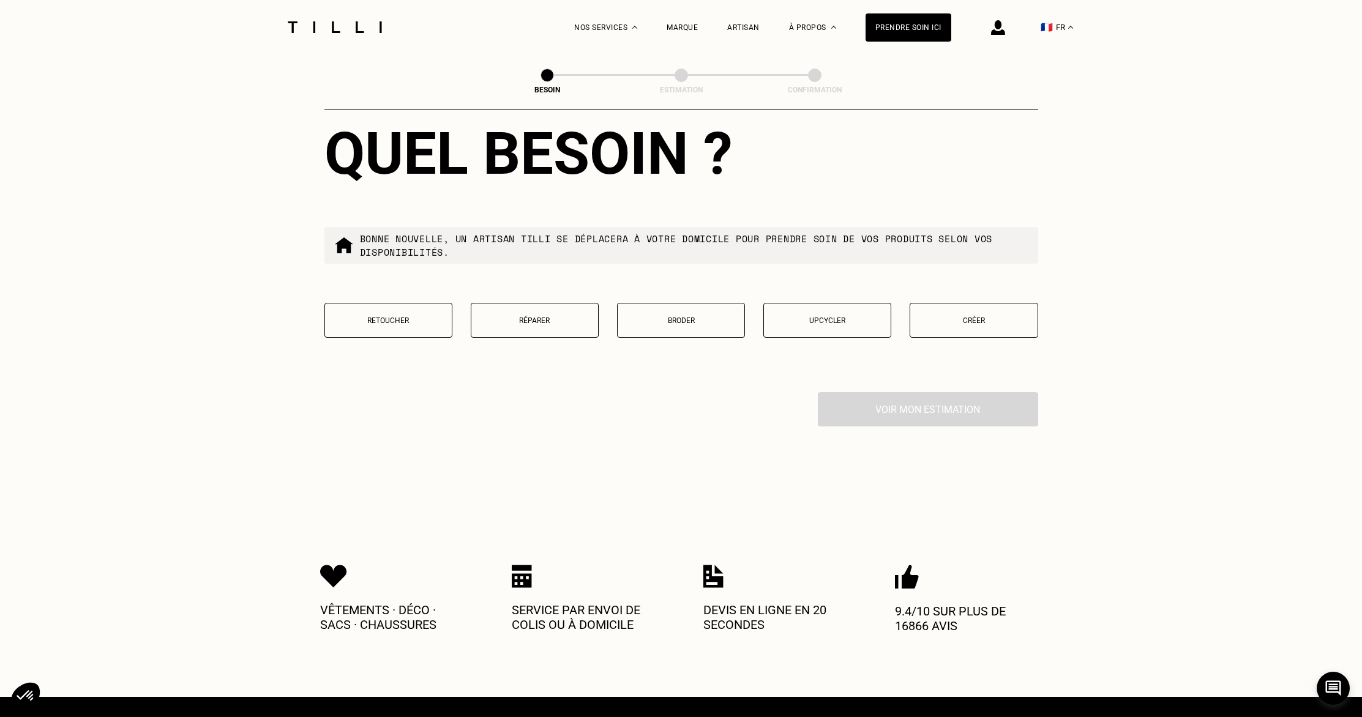
click at [397, 315] on button "Retoucher" at bounding box center [388, 320] width 128 height 35
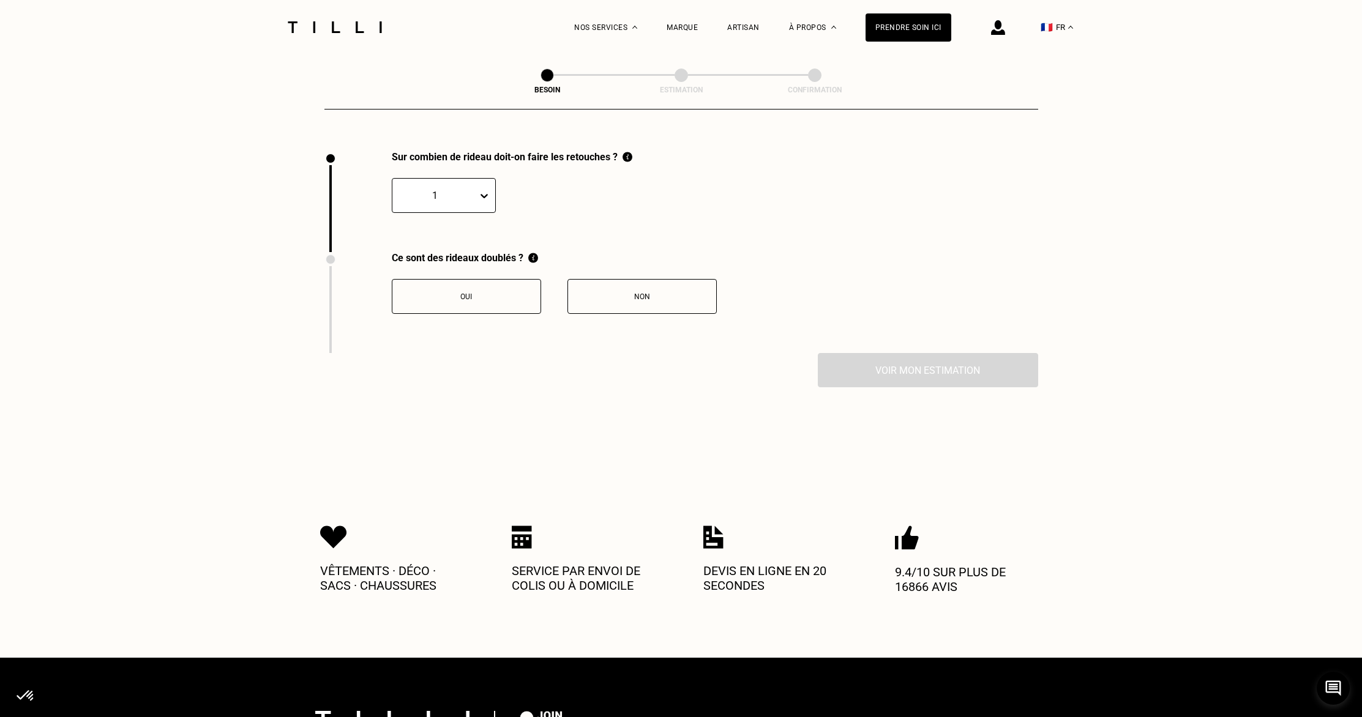
scroll to position [1347, 0]
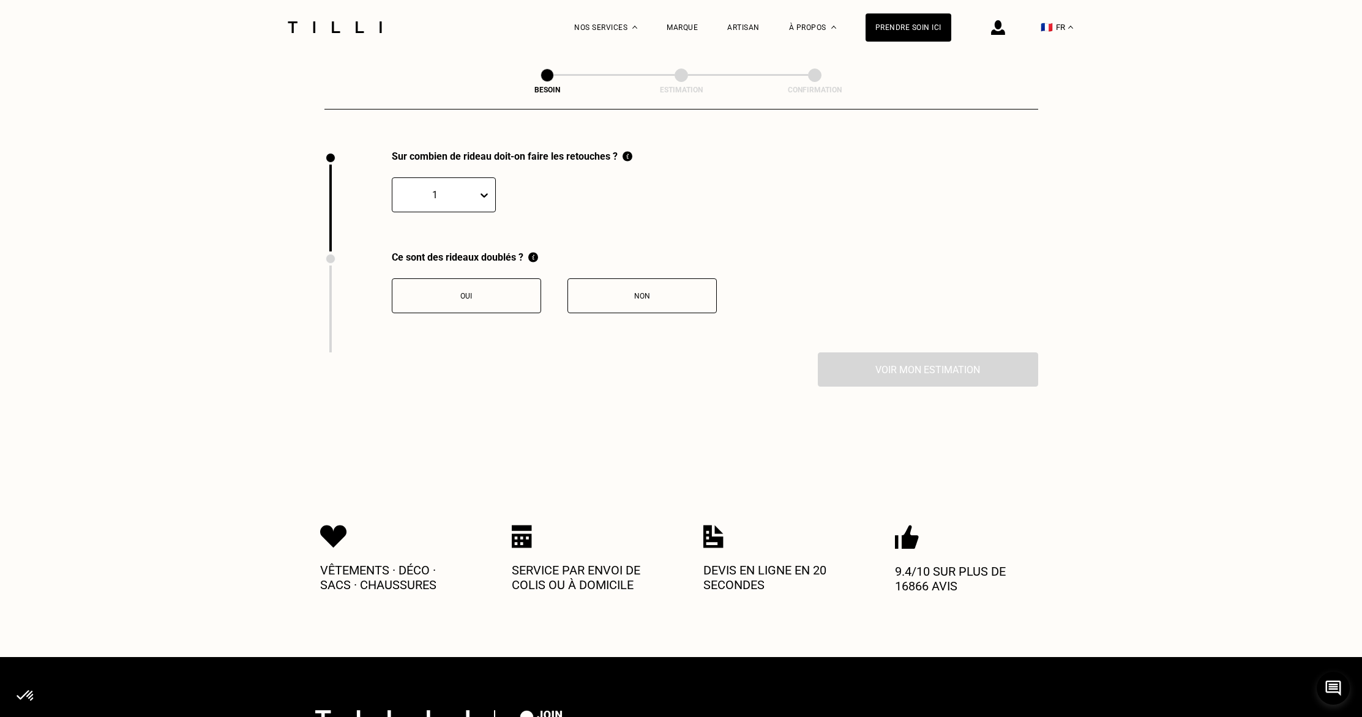
click at [435, 188] on div at bounding box center [434, 195] width 73 height 14
click at [417, 288] on div "4" at bounding box center [444, 299] width 104 height 23
click at [488, 293] on button "Oui" at bounding box center [466, 296] width 149 height 35
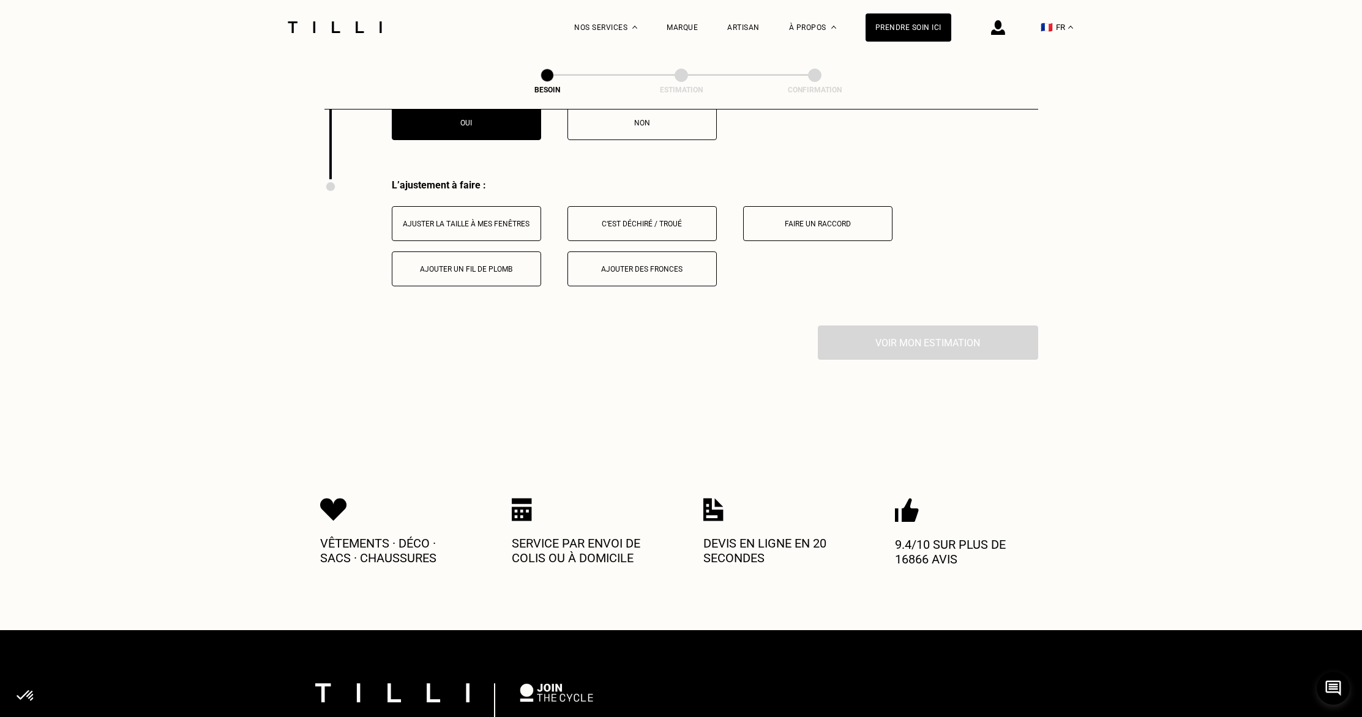
scroll to position [1549, 0]
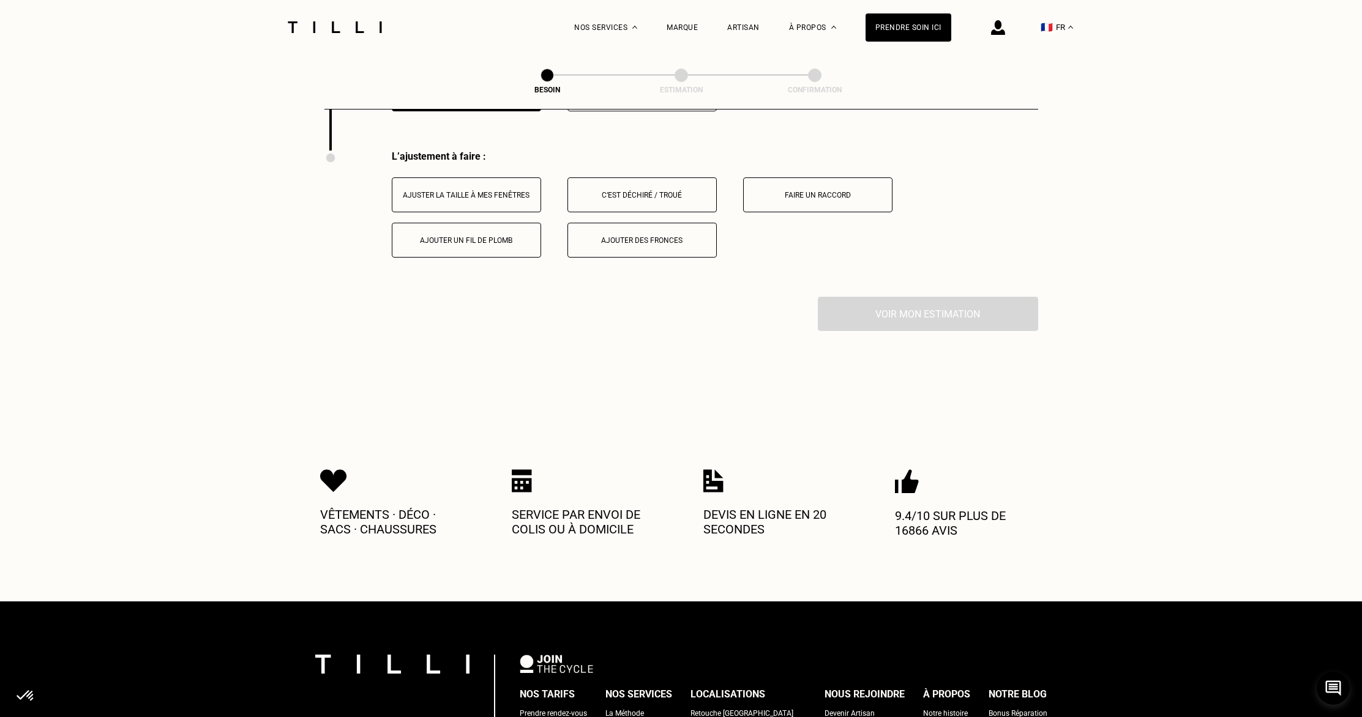
click at [482, 191] on div "Ajuster la taille à mes fenêtres" at bounding box center [466, 195] width 136 height 9
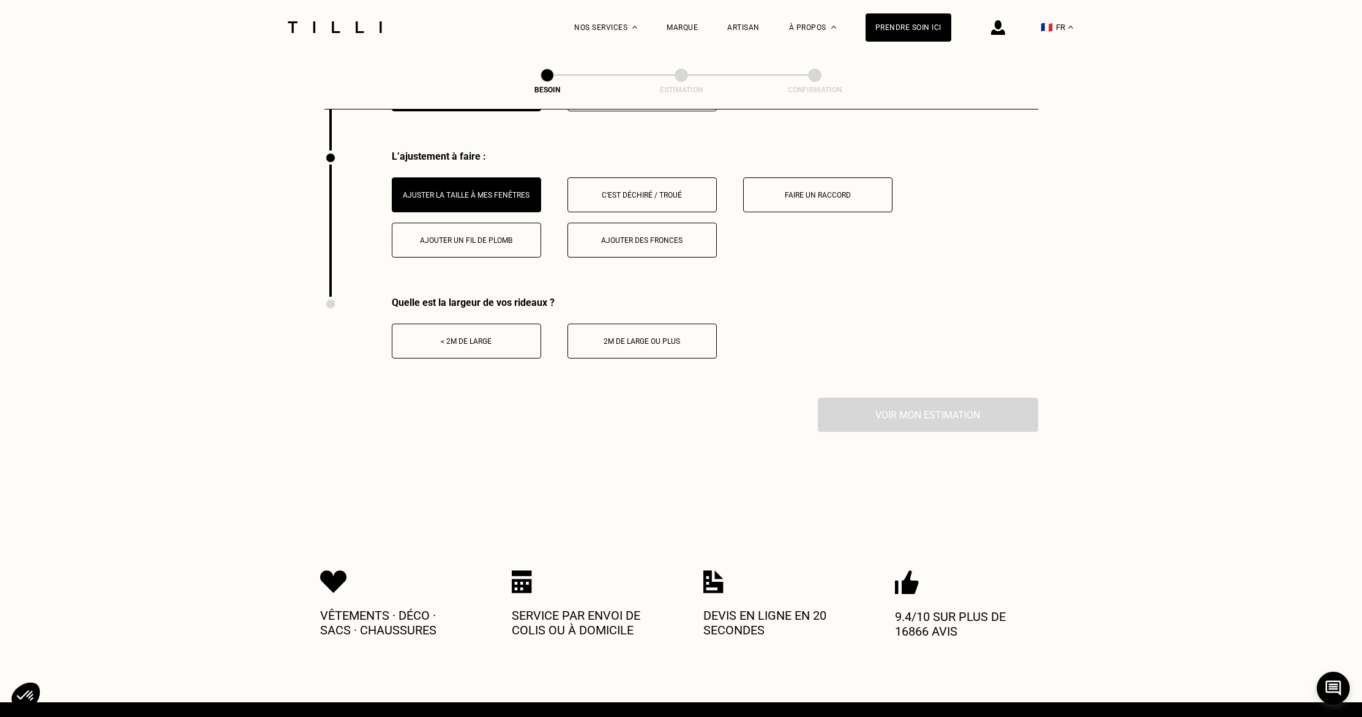
click at [473, 334] on button "< 2m de large" at bounding box center [466, 341] width 149 height 35
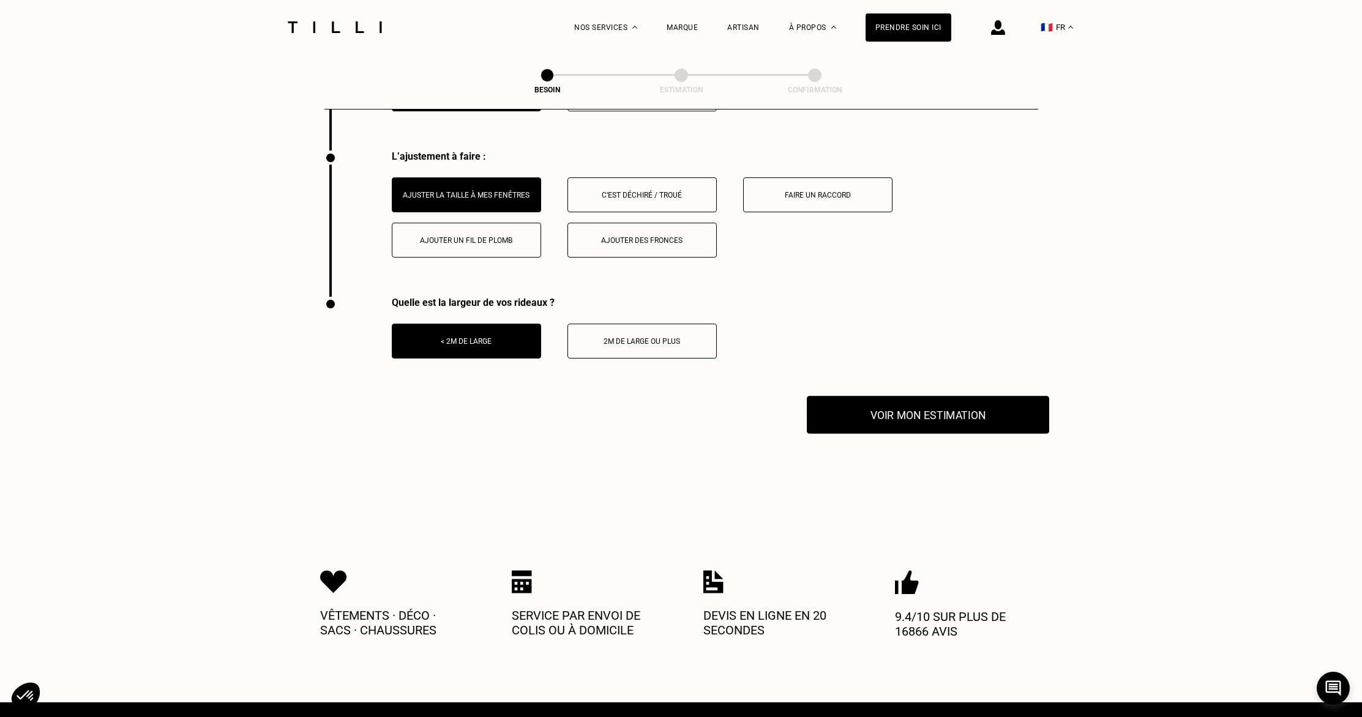
click at [880, 405] on button "Voir mon estimation" at bounding box center [928, 415] width 242 height 38
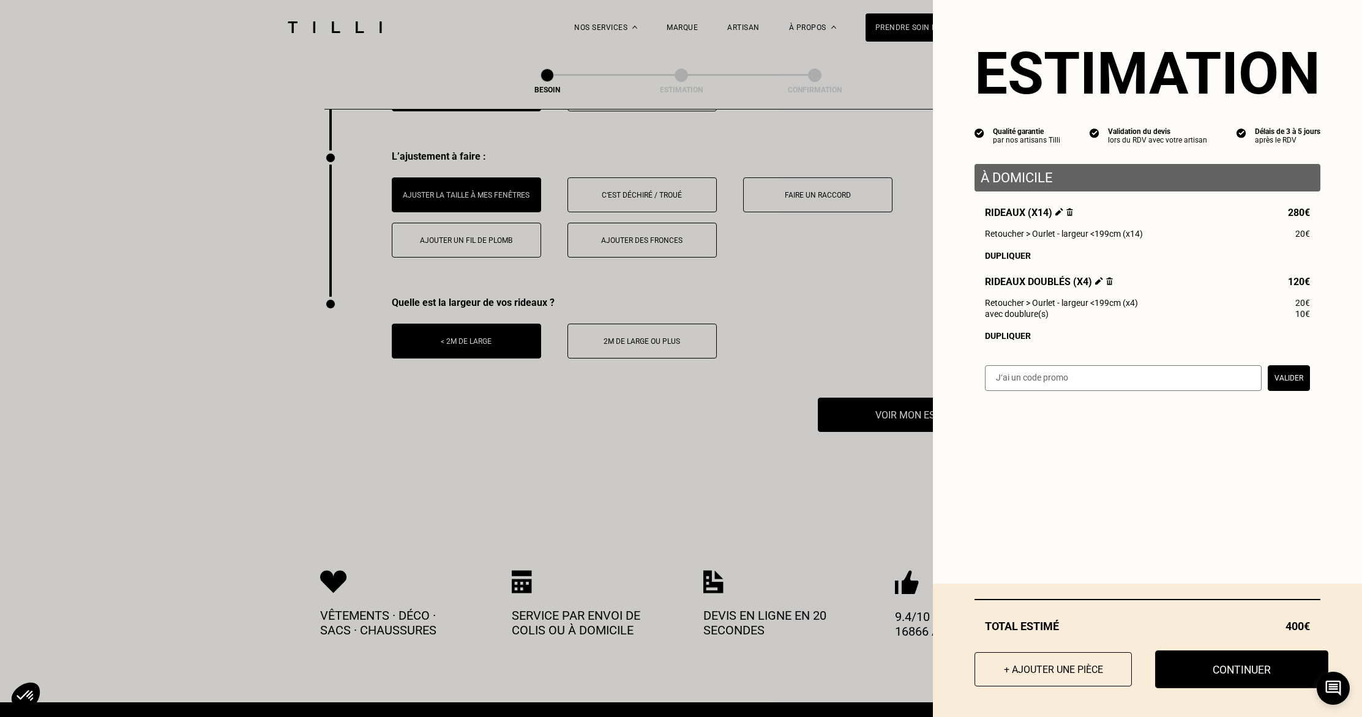
click at [1232, 672] on button "Continuer" at bounding box center [1241, 670] width 173 height 38
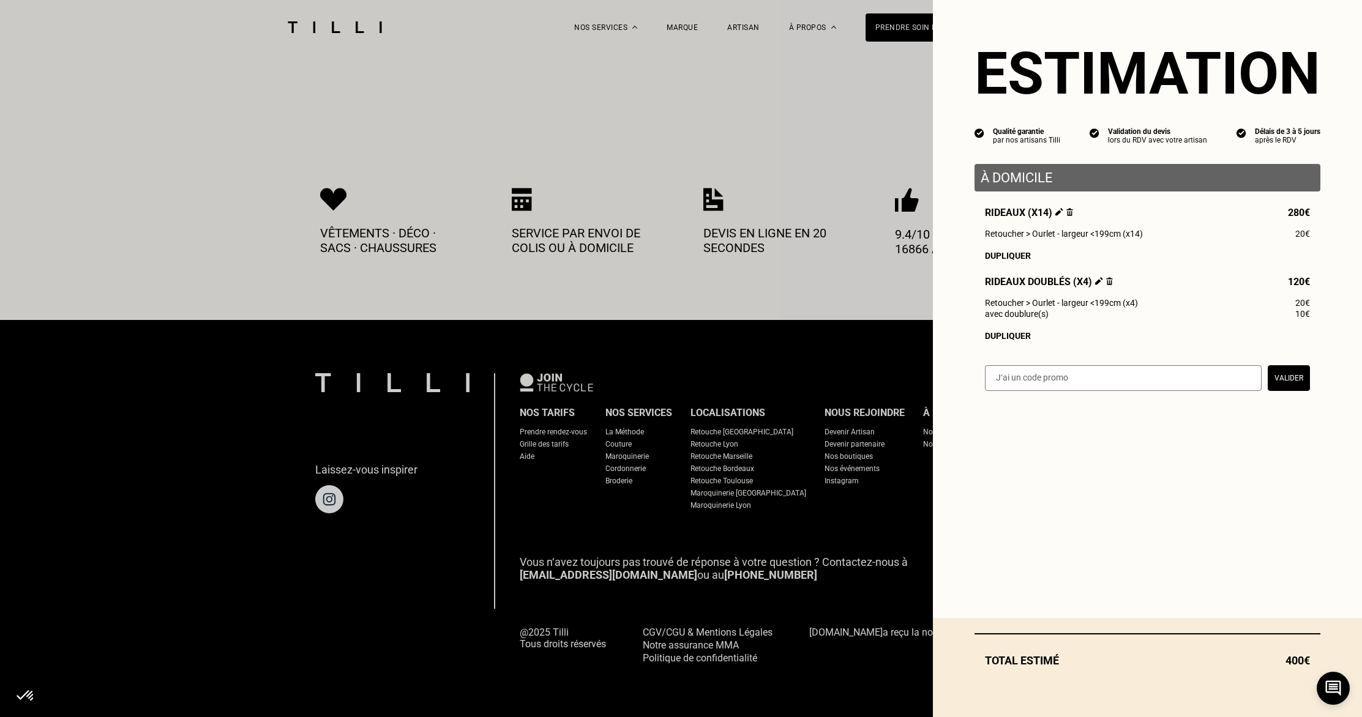
scroll to position [520, 0]
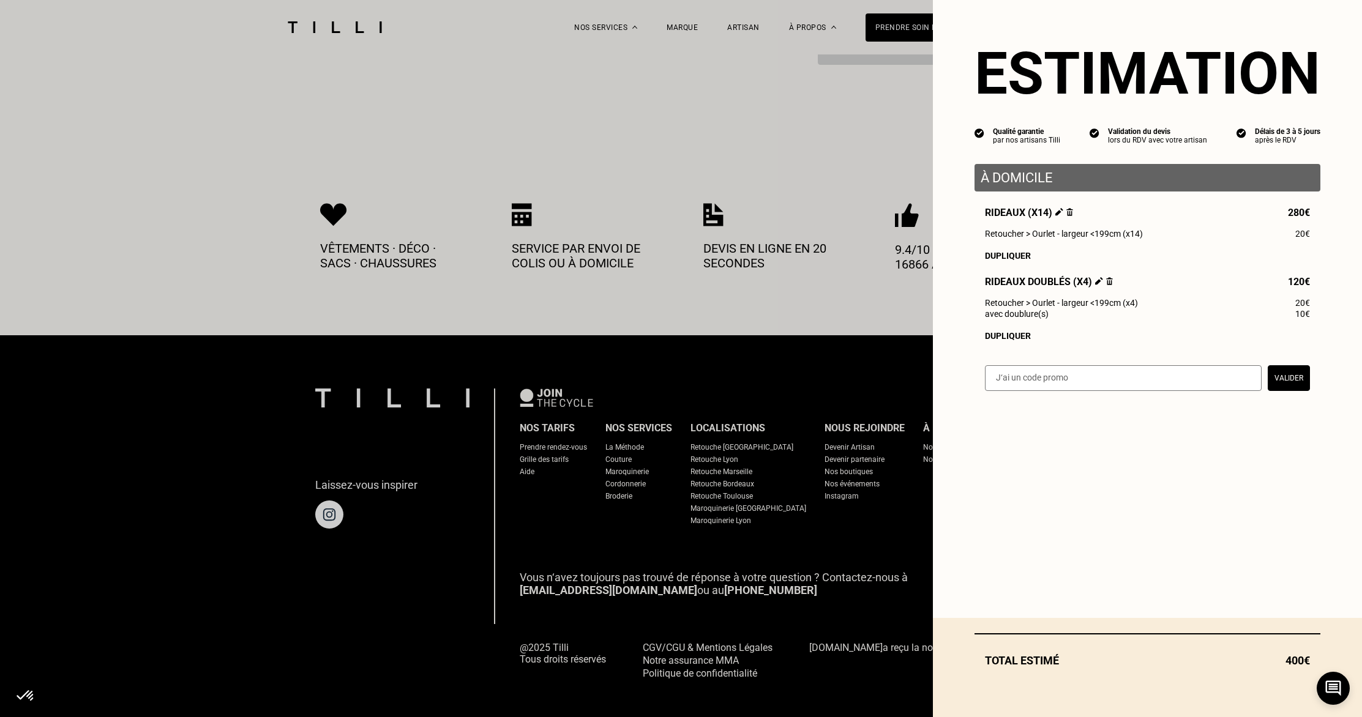
select select "FR"
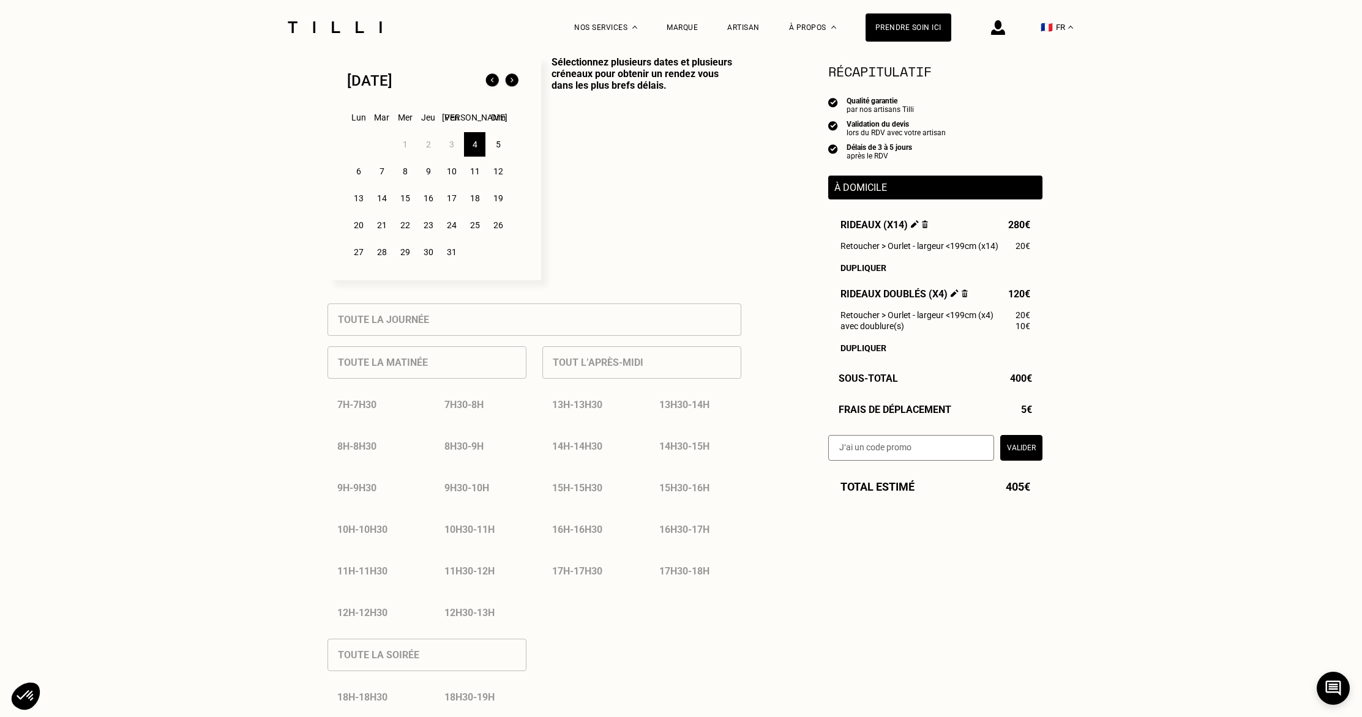
scroll to position [325, 0]
click at [470, 442] on div "8h30 - 9h" at bounding box center [481, 441] width 92 height 31
click at [496, 143] on div "5" at bounding box center [497, 139] width 21 height 24
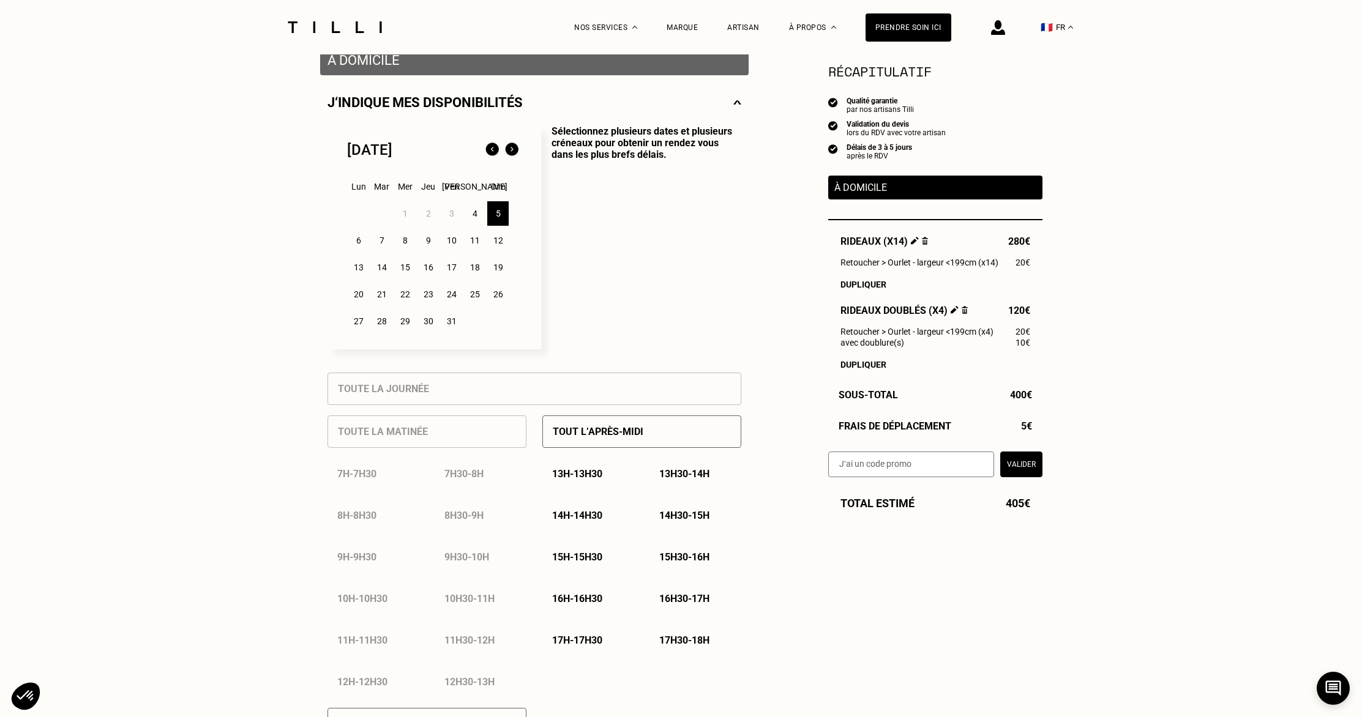
scroll to position [228, 0]
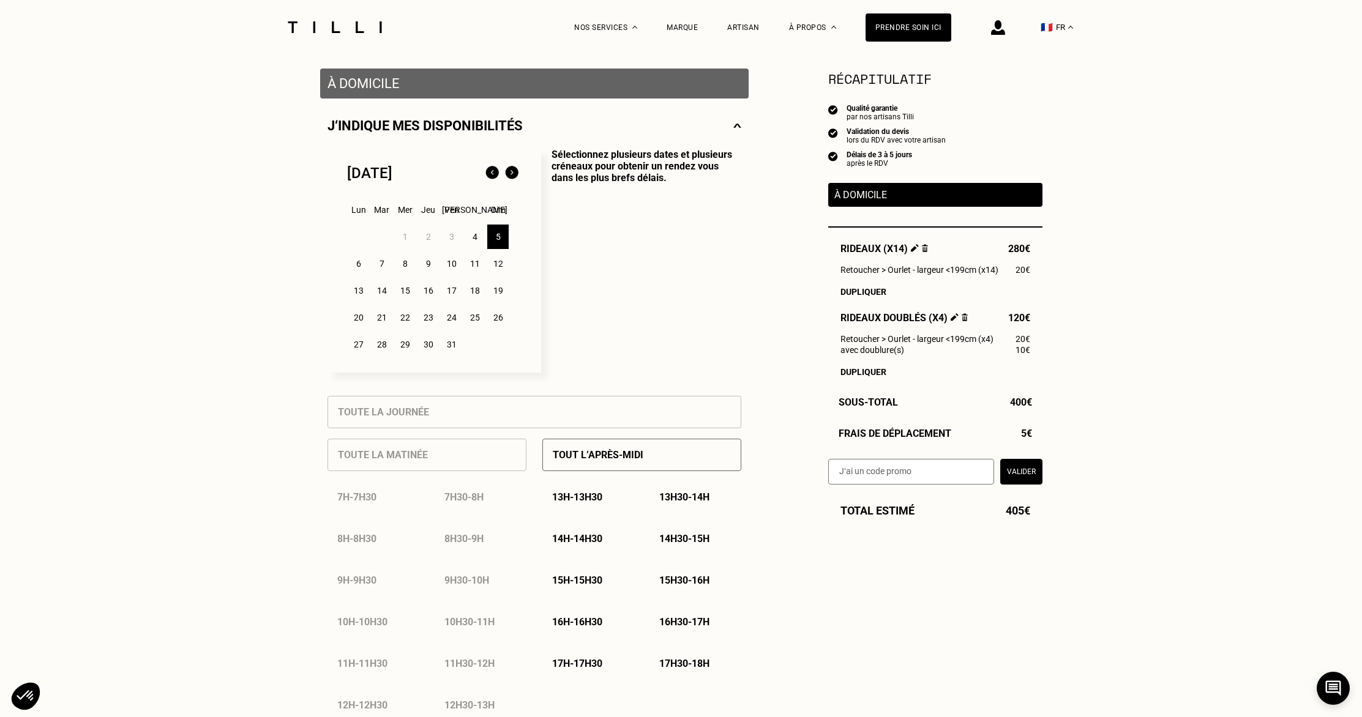
click at [360, 269] on div "6" at bounding box center [358, 264] width 21 height 24
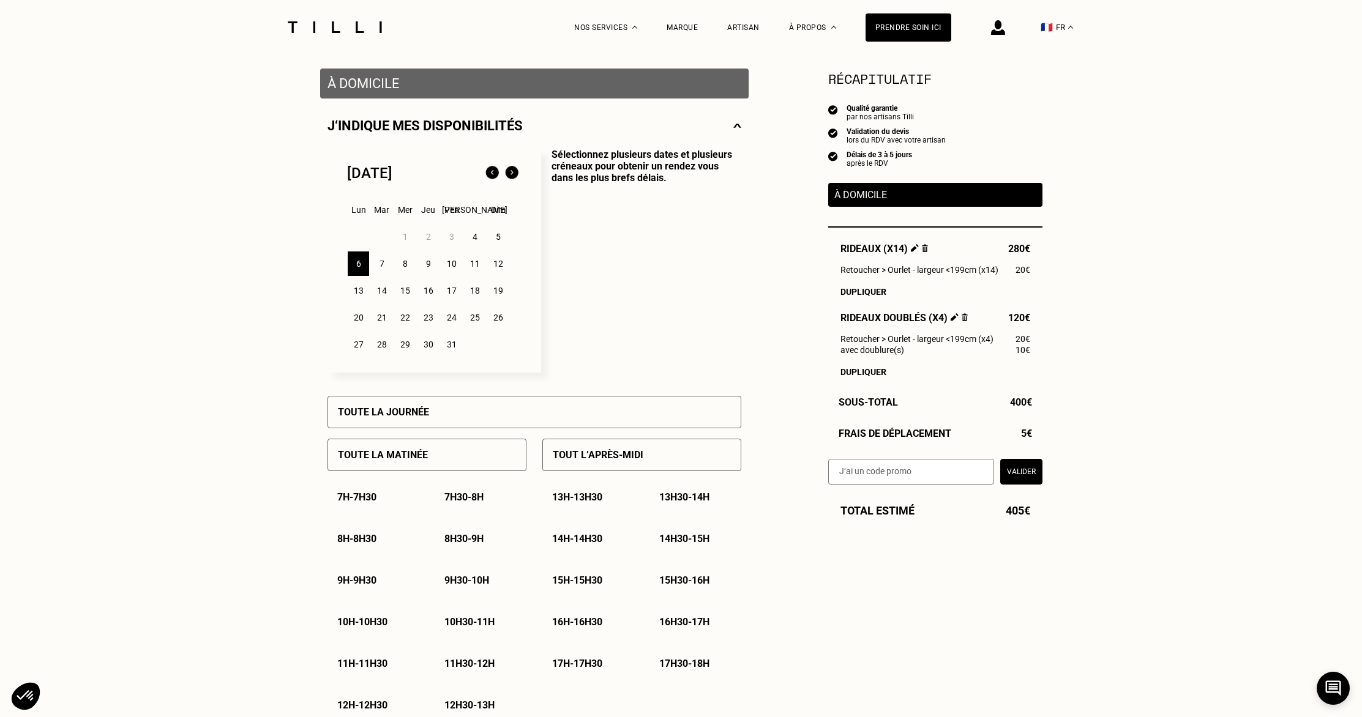
click at [391, 266] on div "7" at bounding box center [381, 264] width 21 height 24
click at [357, 266] on div "6" at bounding box center [358, 264] width 21 height 24
click at [498, 240] on div "5" at bounding box center [497, 237] width 21 height 24
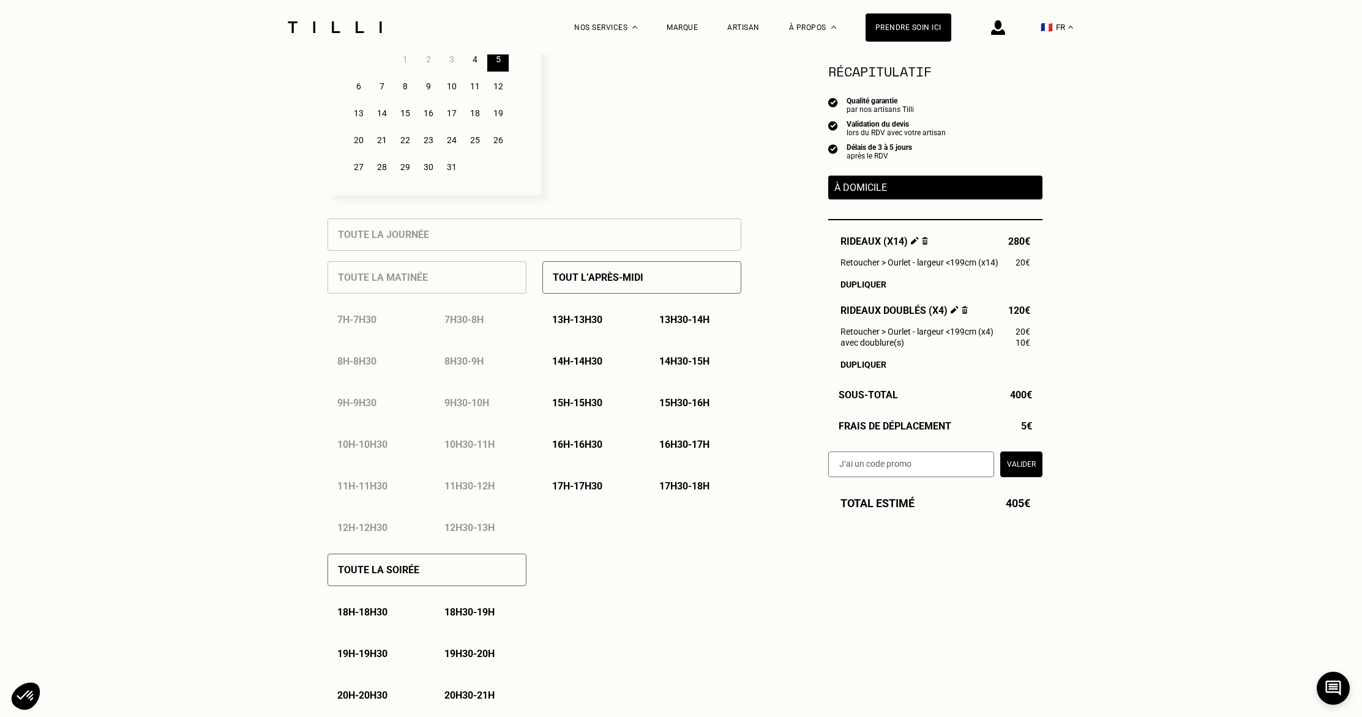
scroll to position [427, 0]
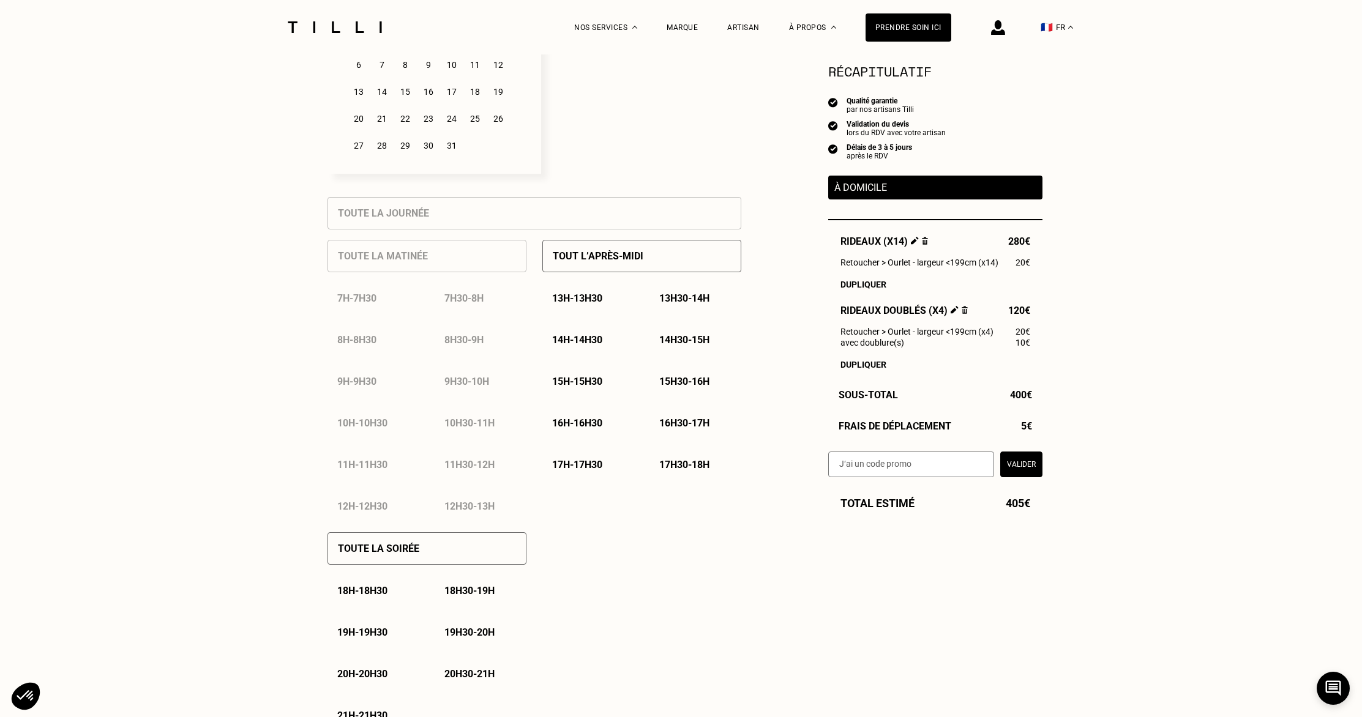
click at [676, 341] on p "14h30 - 15h" at bounding box center [684, 340] width 50 height 12
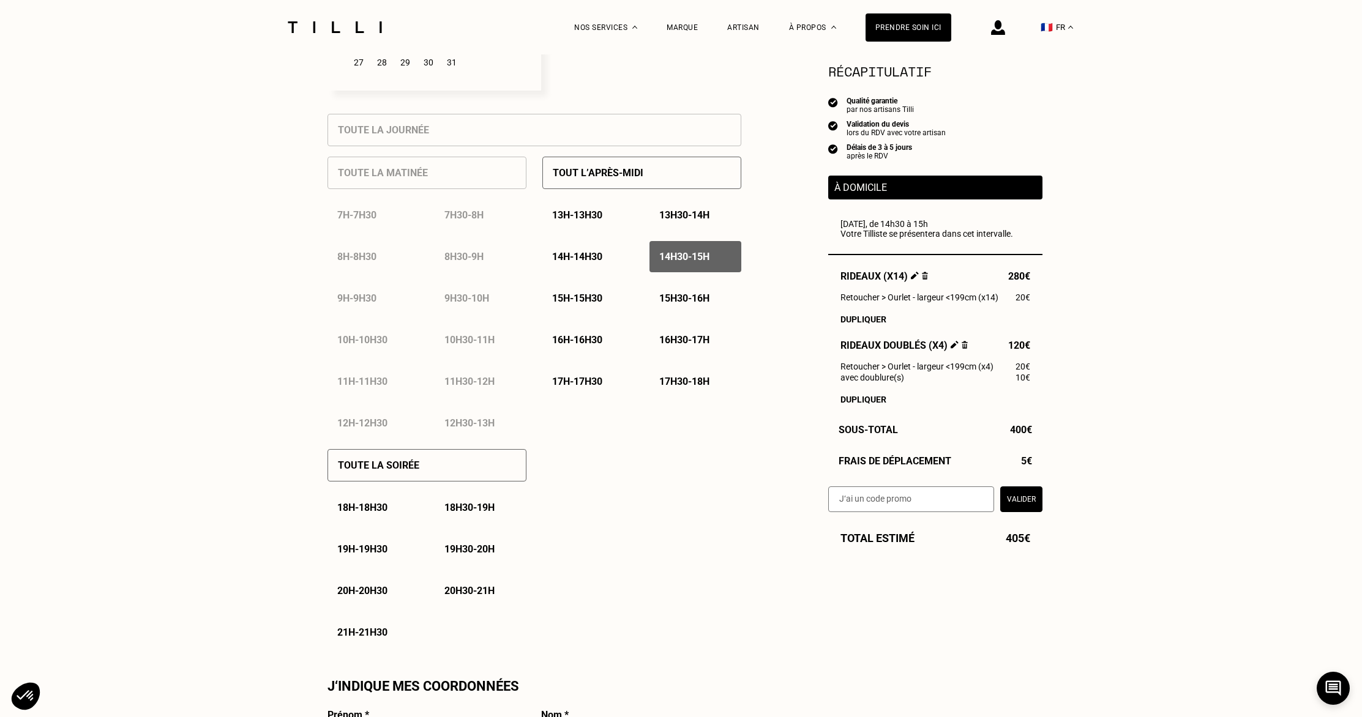
scroll to position [510, 0]
click at [1023, 502] on button "Valider" at bounding box center [1021, 500] width 42 height 26
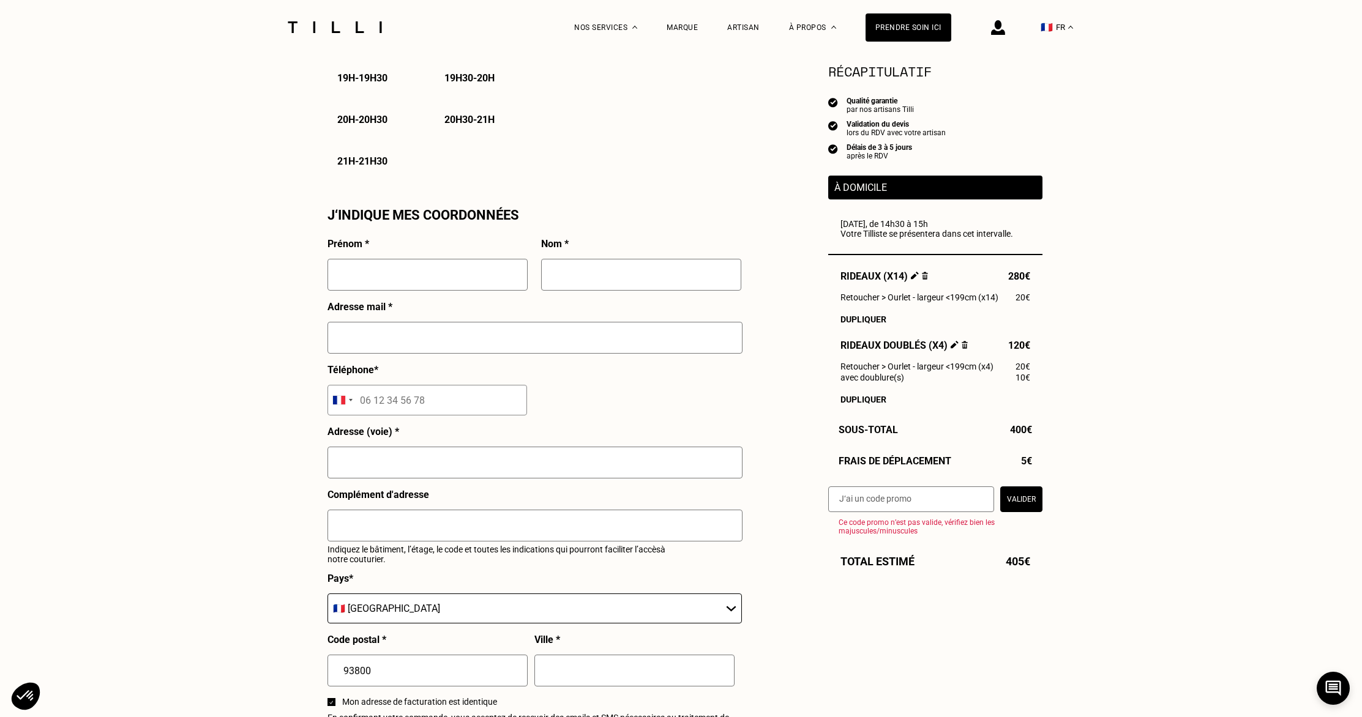
scroll to position [1097, 0]
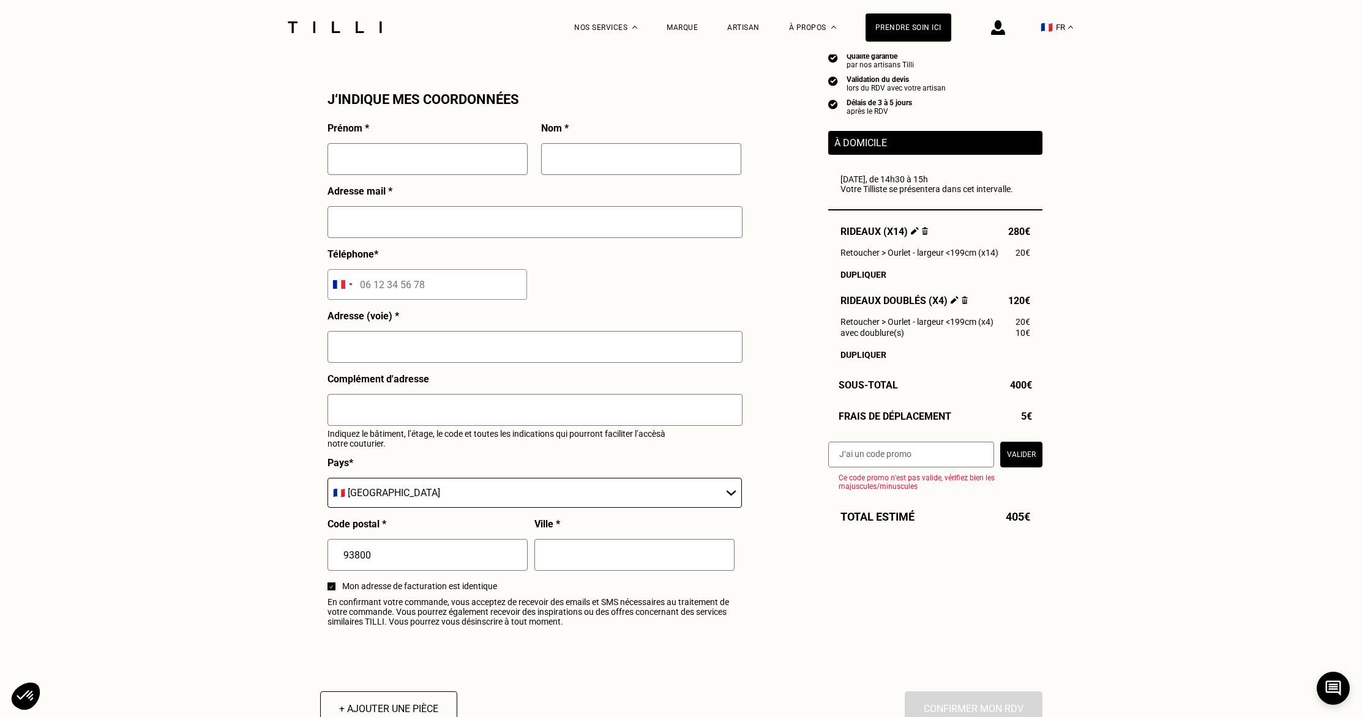
click at [411, 165] on input "text" at bounding box center [427, 159] width 200 height 32
type input "[PERSON_NAME]"
type input "Sabba"
type input "[STREET_ADDRESS]"
click at [546, 279] on div "Prénom * [PERSON_NAME] * Sabba Adresse mail * [STREET_ADDRESS] Téléphone * [GEO…" at bounding box center [534, 377] width 414 height 510
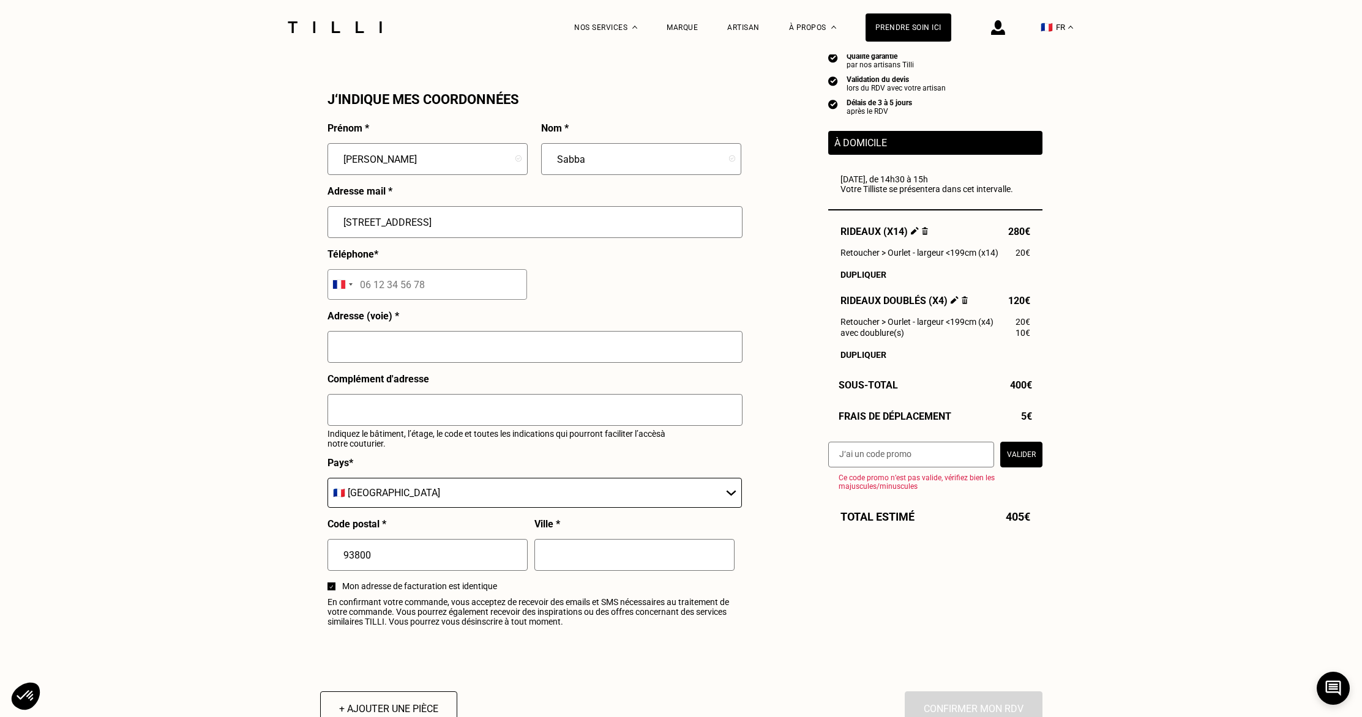
click at [482, 290] on input "tel" at bounding box center [427, 284] width 200 height 31
click at [0, 0] on p "Adresse non valide" at bounding box center [0, 0] width 0 height 0
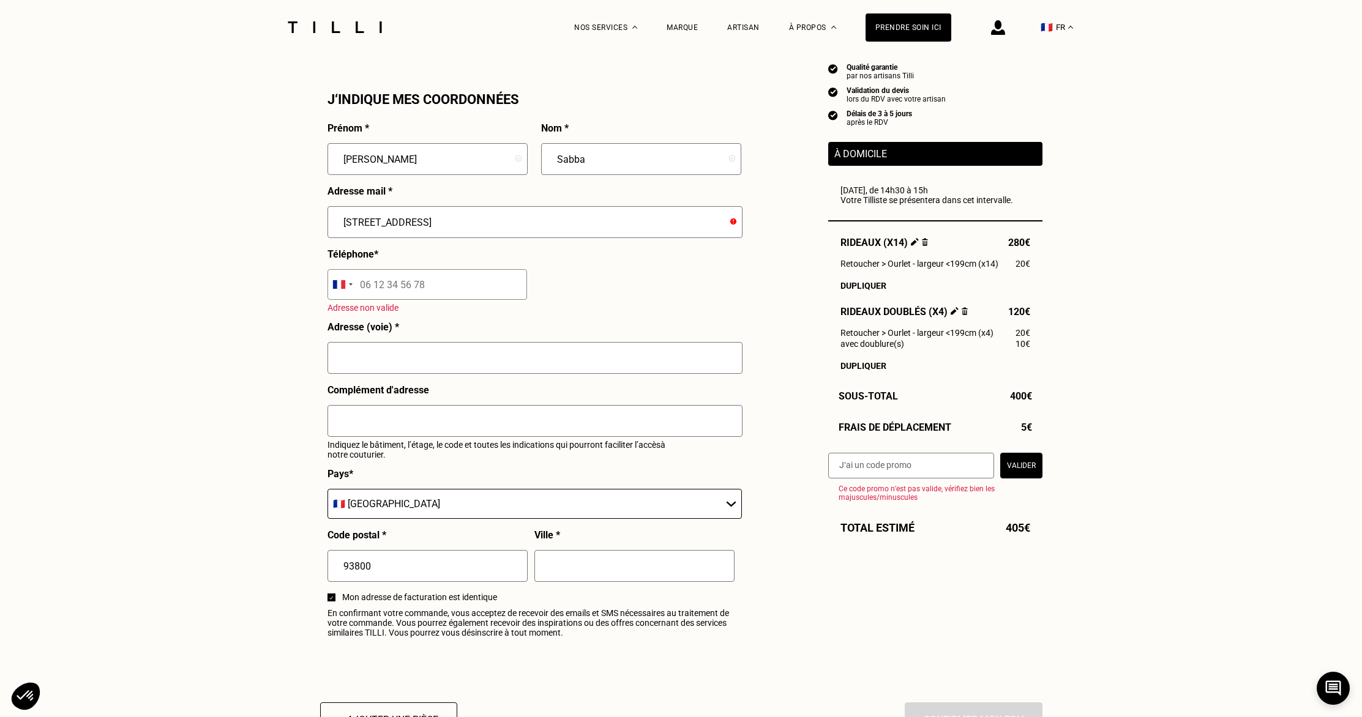
click at [455, 293] on input "tel" at bounding box center [427, 284] width 200 height 31
type input "07 53 14 72 16"
click at [370, 219] on input "[STREET_ADDRESS]" at bounding box center [534, 222] width 415 height 32
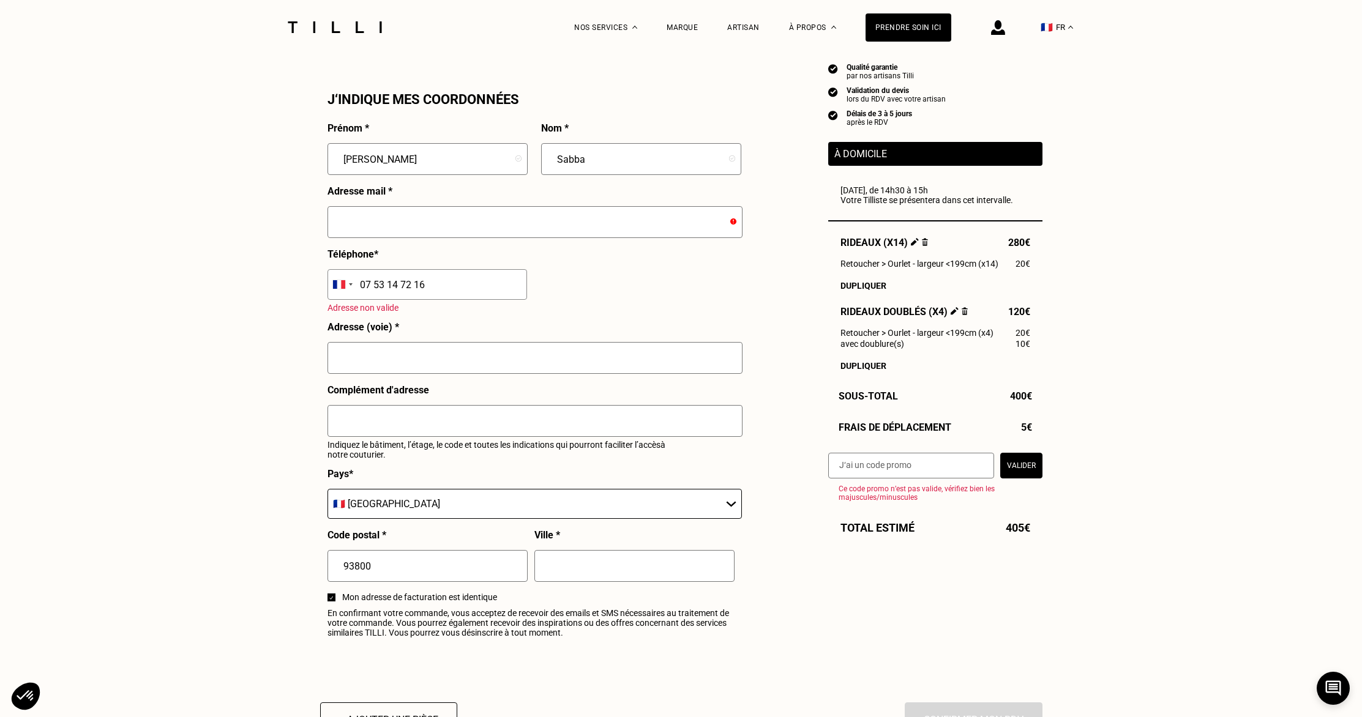
click at [403, 359] on input "text" at bounding box center [534, 358] width 415 height 32
paste input "[STREET_ADDRESS]"
type input "[STREET_ADDRESS]"
click at [374, 230] on input "text" at bounding box center [534, 222] width 415 height 32
type input "[EMAIL_ADDRESS][DOMAIN_NAME]"
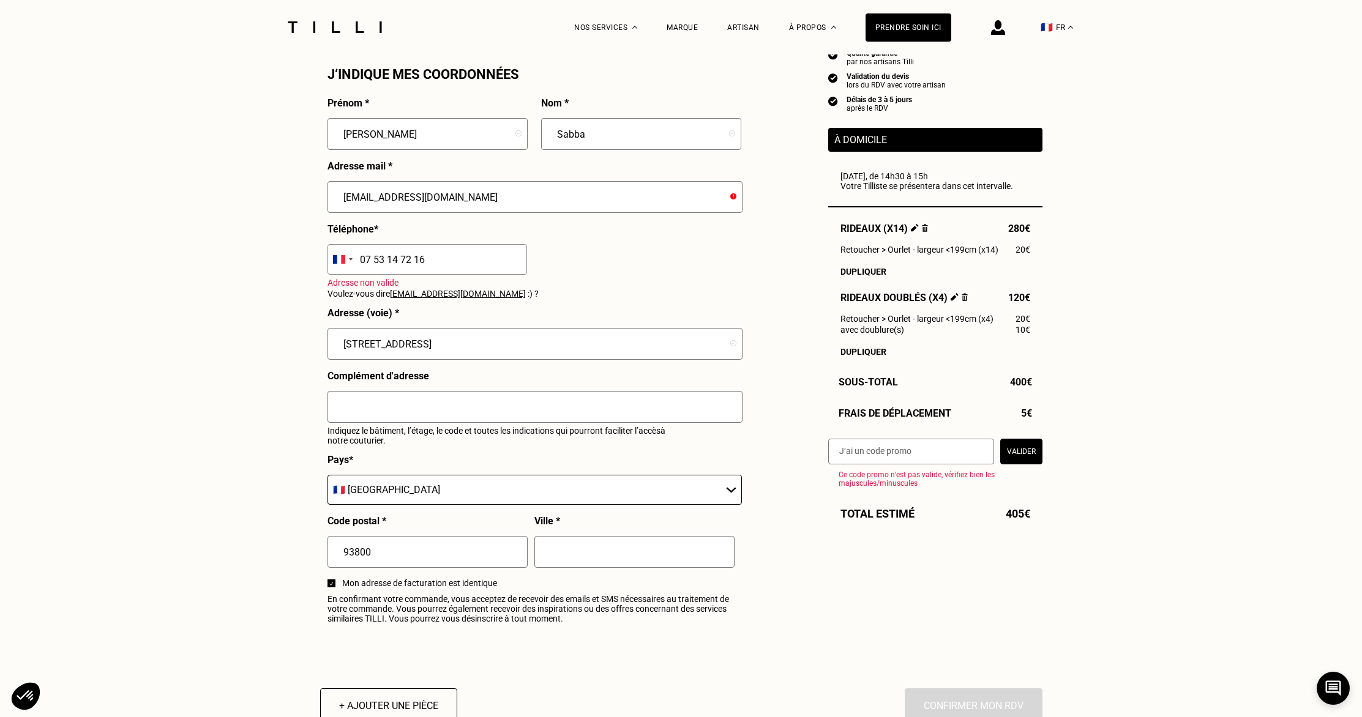
scroll to position [1185, 0]
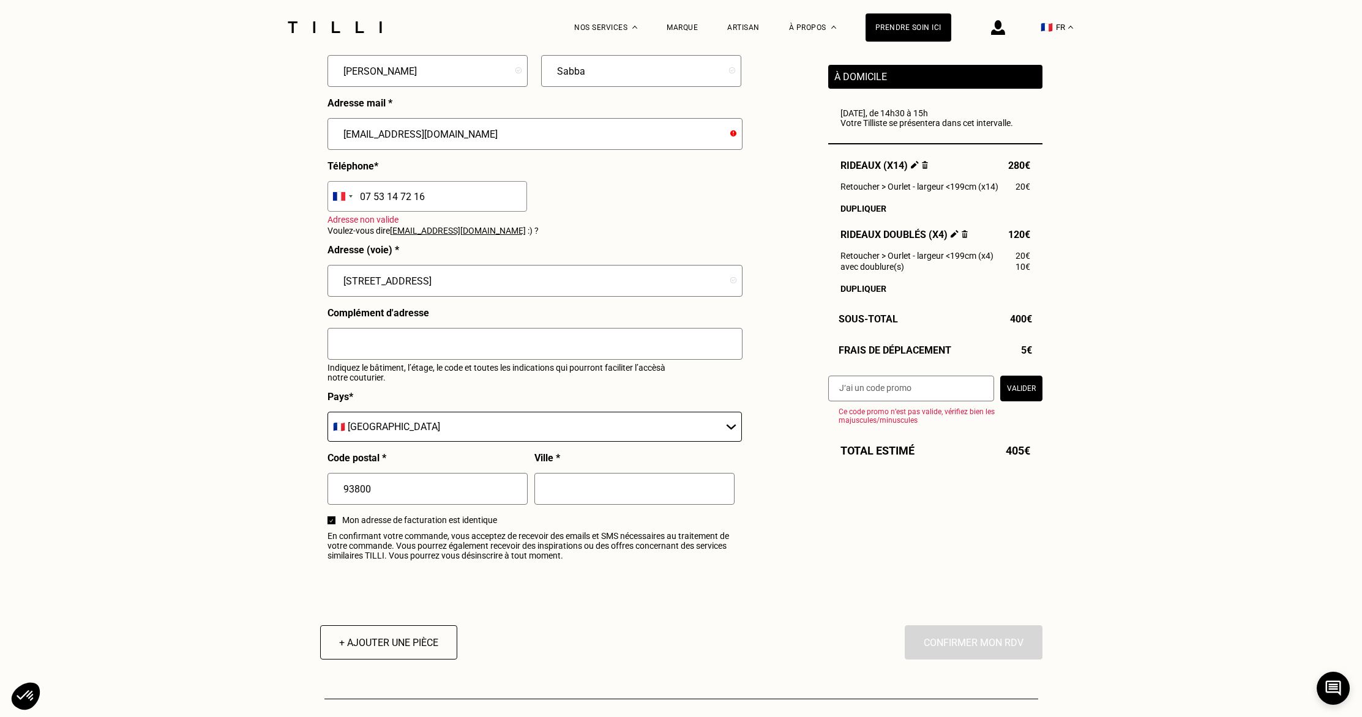
click at [578, 487] on input "text" at bounding box center [634, 489] width 200 height 32
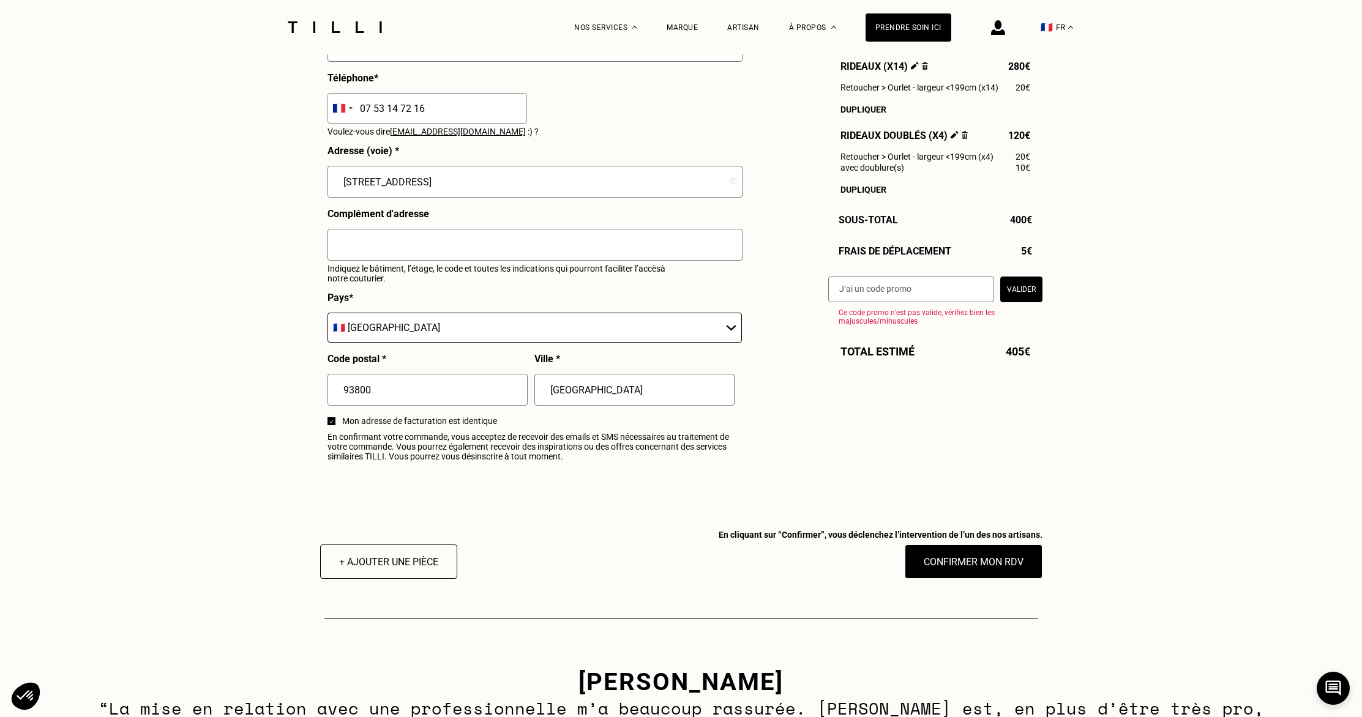
scroll to position [1347, 0]
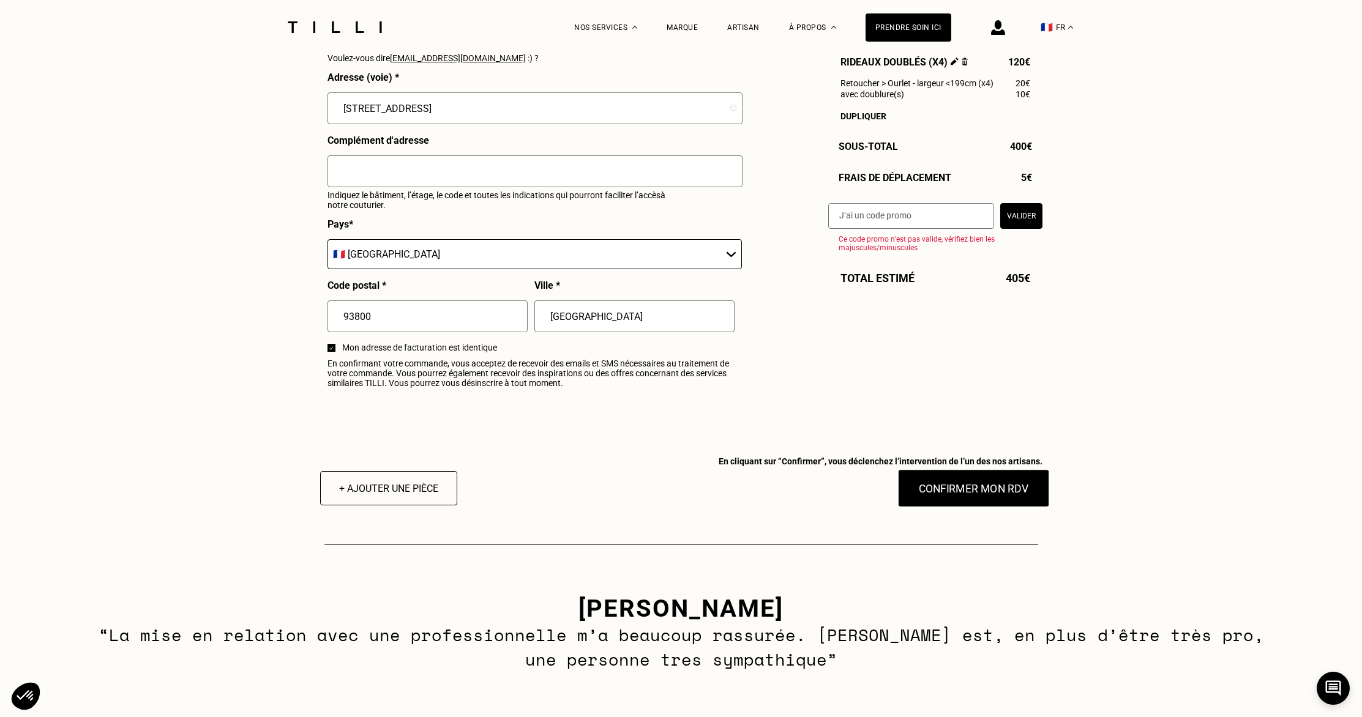
type input "[GEOGRAPHIC_DATA]"
click at [936, 486] on button "Confirmer mon RDV" at bounding box center [973, 488] width 152 height 38
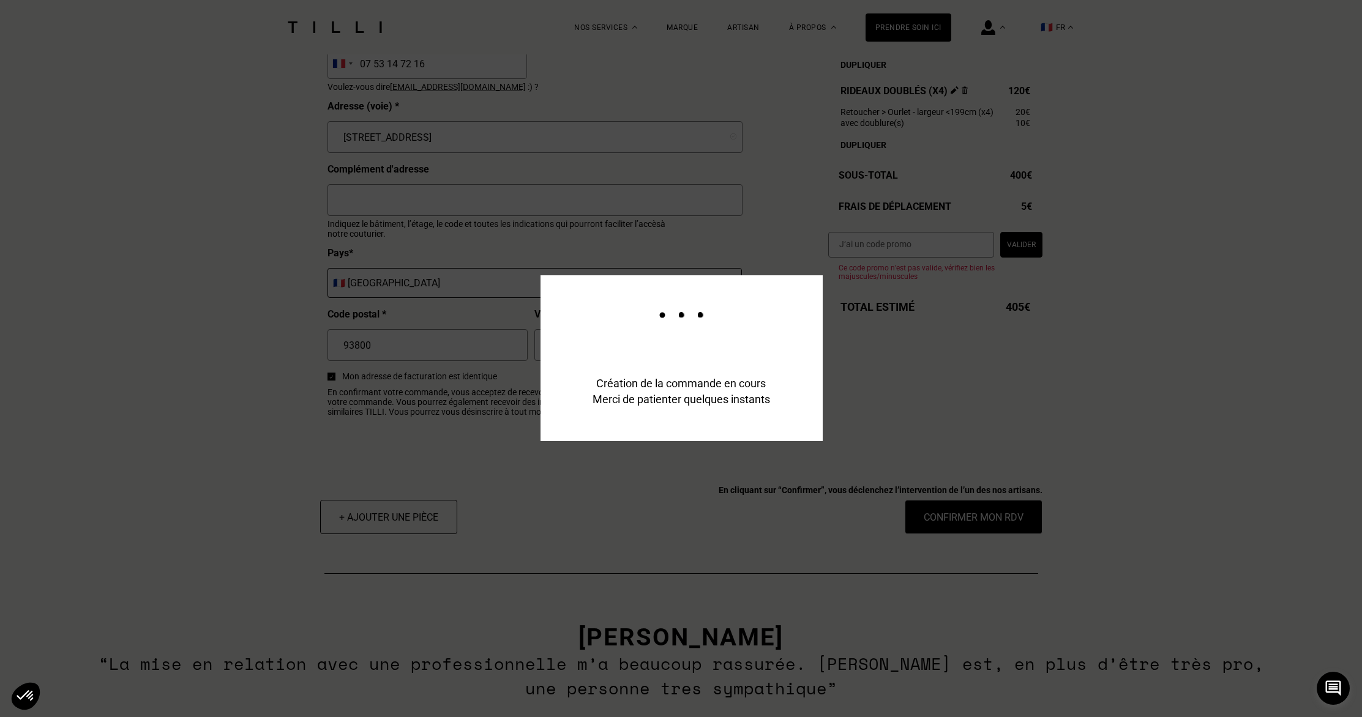
scroll to position [1376, 0]
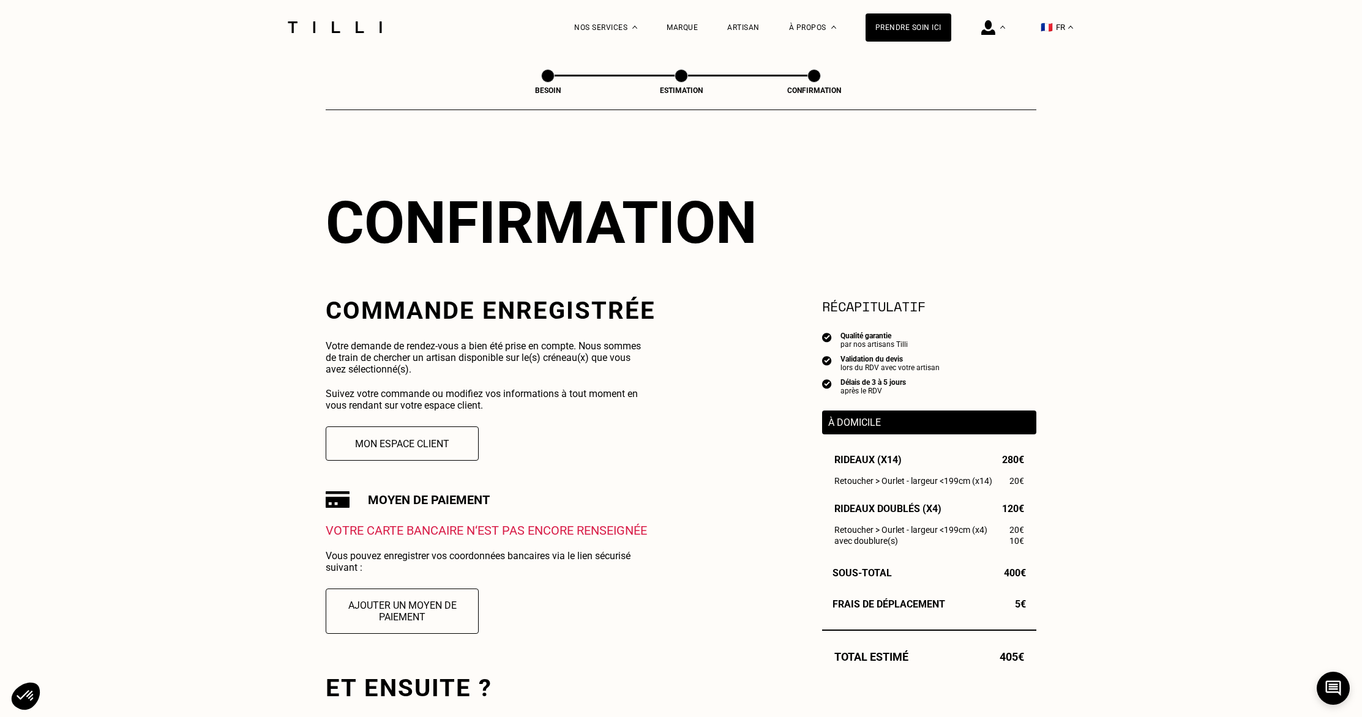
click at [388, 350] on p "Votre demande de rendez-vous a bien été prise en compte. Nous sommes de train d…" at bounding box center [489, 357] width 326 height 35
click at [463, 350] on p "Votre demande de rendez-vous a bien été prise en compte. Nous sommes de train d…" at bounding box center [489, 357] width 326 height 35
click at [438, 398] on p "Suivez votre commande ou modifiez vos informations à tout moment en vous rendan…" at bounding box center [489, 399] width 326 height 23
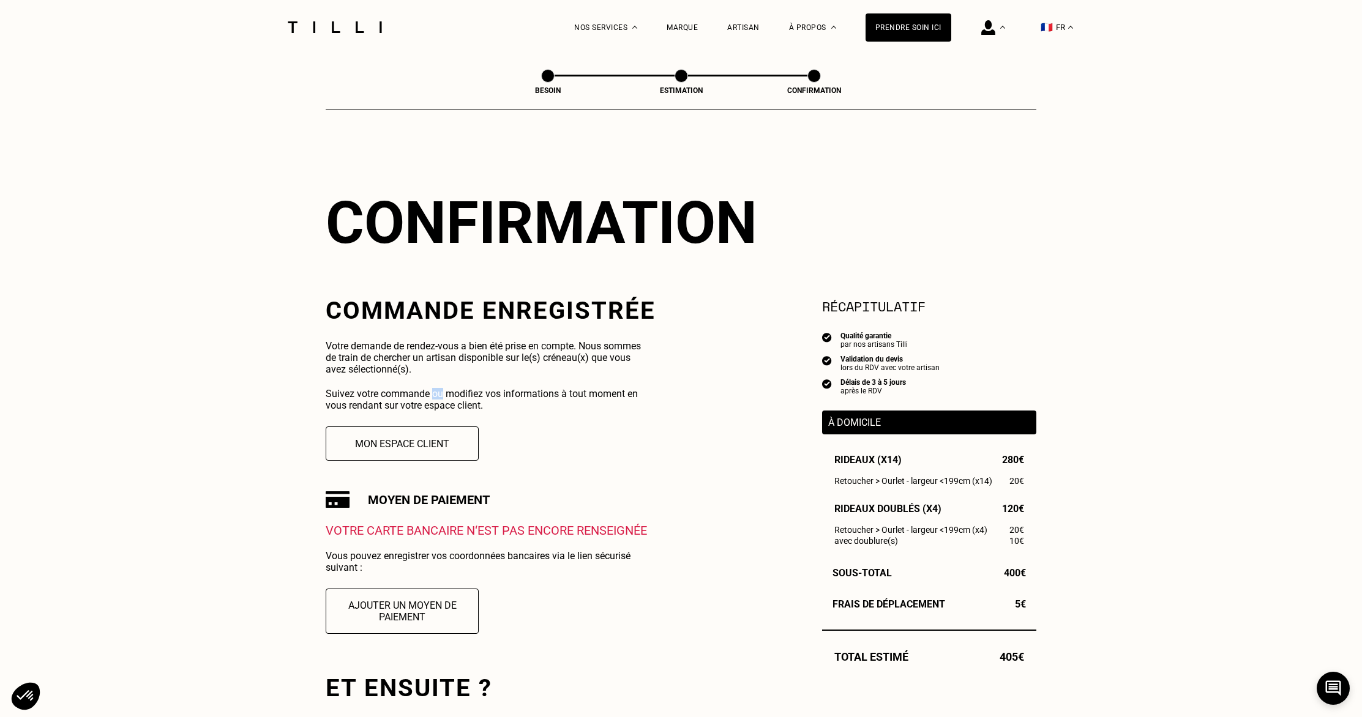
click at [438, 398] on p "Suivez votre commande ou modifiez vos informations à tout moment en vous rendan…" at bounding box center [489, 399] width 326 height 23
drag, startPoint x: 555, startPoint y: 411, endPoint x: 785, endPoint y: 296, distance: 257.0
click at [555, 411] on p "Suivez votre commande ou modifiez vos informations à tout moment en vous rendan…" at bounding box center [489, 399] width 326 height 23
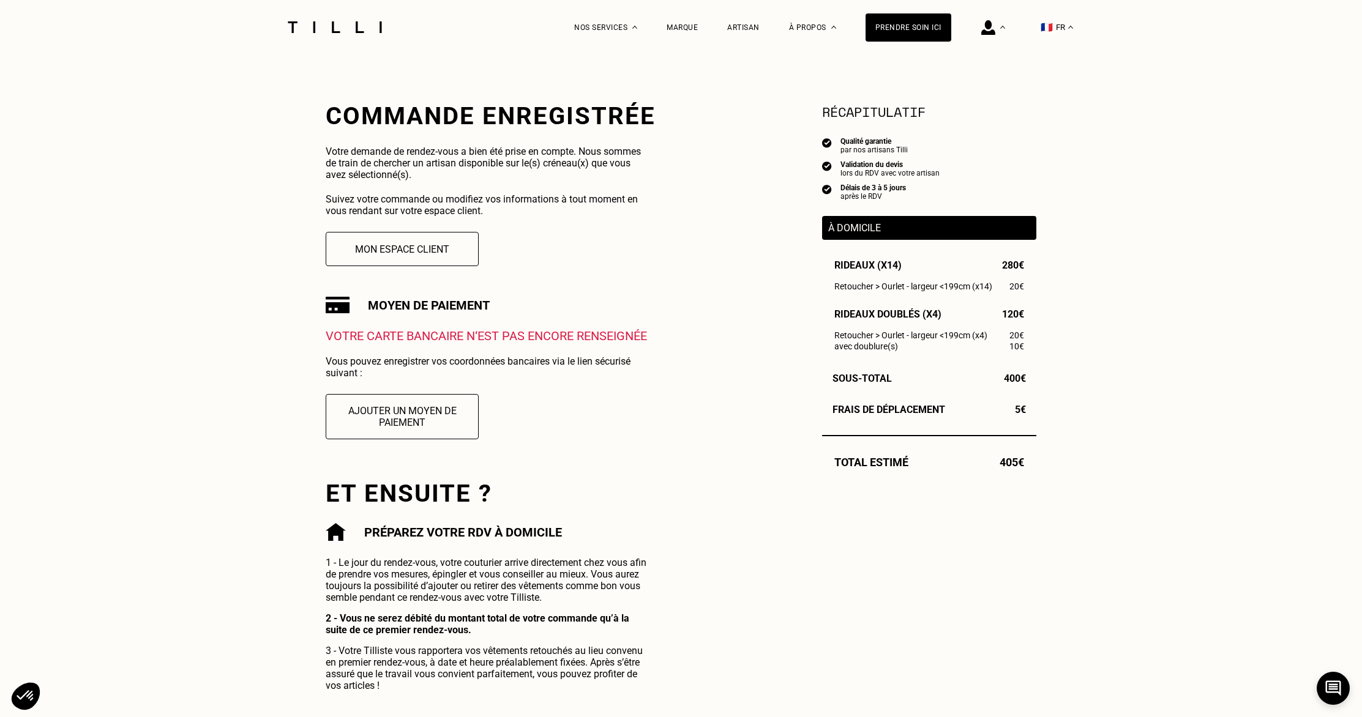
scroll to position [182, 0]
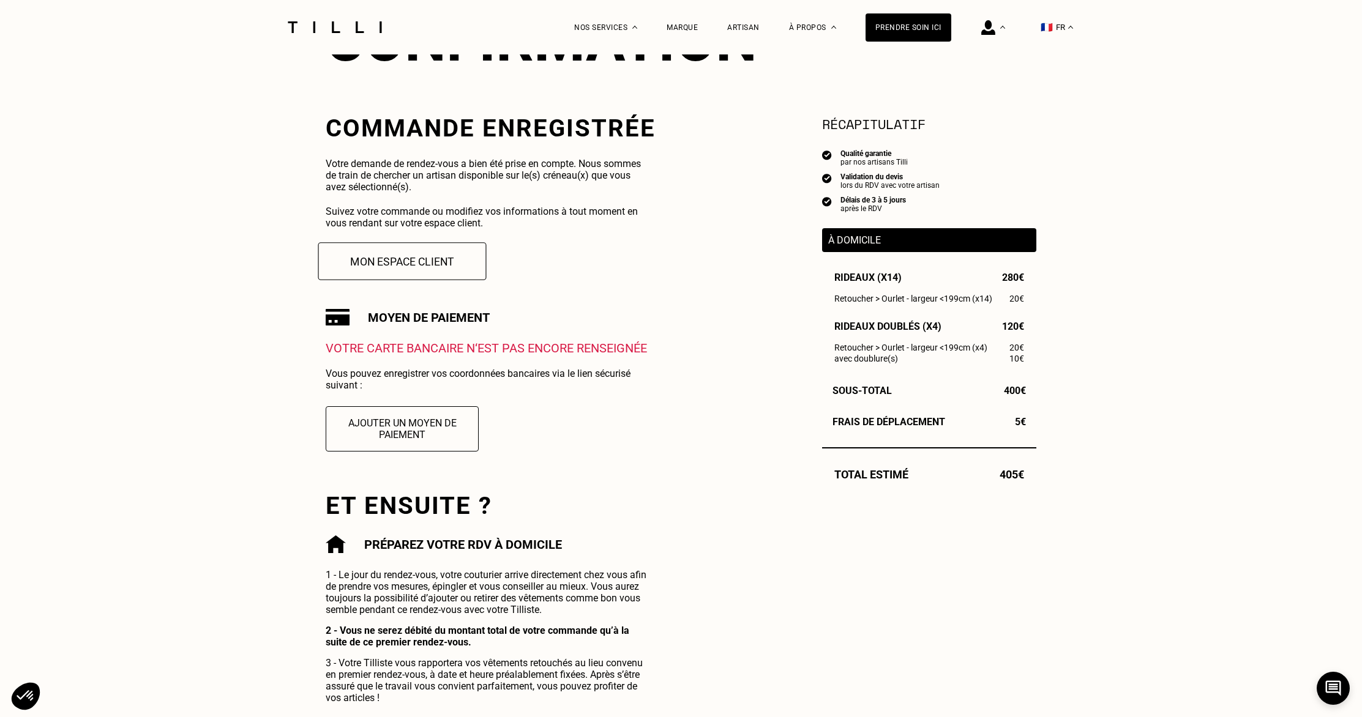
click at [411, 263] on button "Mon espace client" at bounding box center [402, 261] width 168 height 38
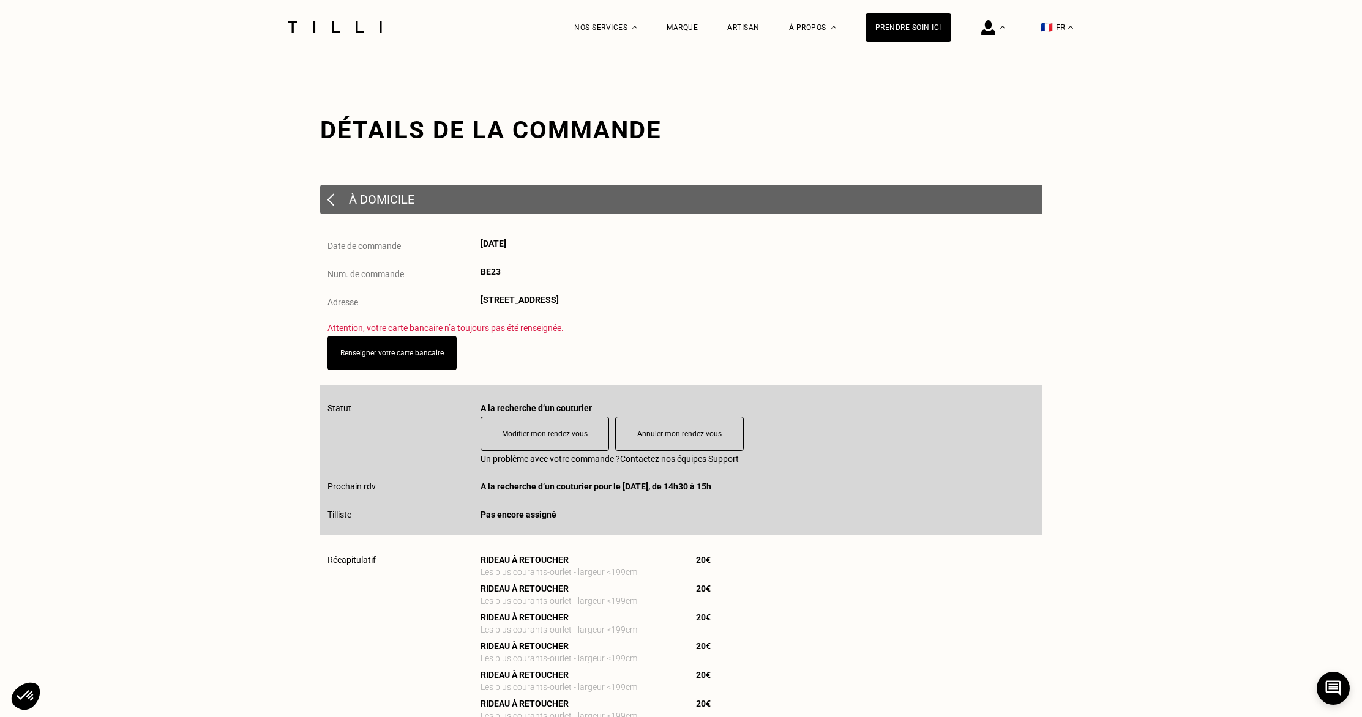
click at [550, 484] on span "A la recherche d’un couturier pour le [DATE], de 14h30 à 15h" at bounding box center [595, 487] width 231 height 10
click at [432, 473] on div "Statut A la recherche d‘un couturier Modifier mon rendez-vous Annuler mon rende…" at bounding box center [681, 461] width 722 height 150
click at [755, 324] on p "Attention, votre carte bancaire n’a toujours pas été renseignée." at bounding box center [681, 328] width 708 height 10
